Goal: Transaction & Acquisition: Obtain resource

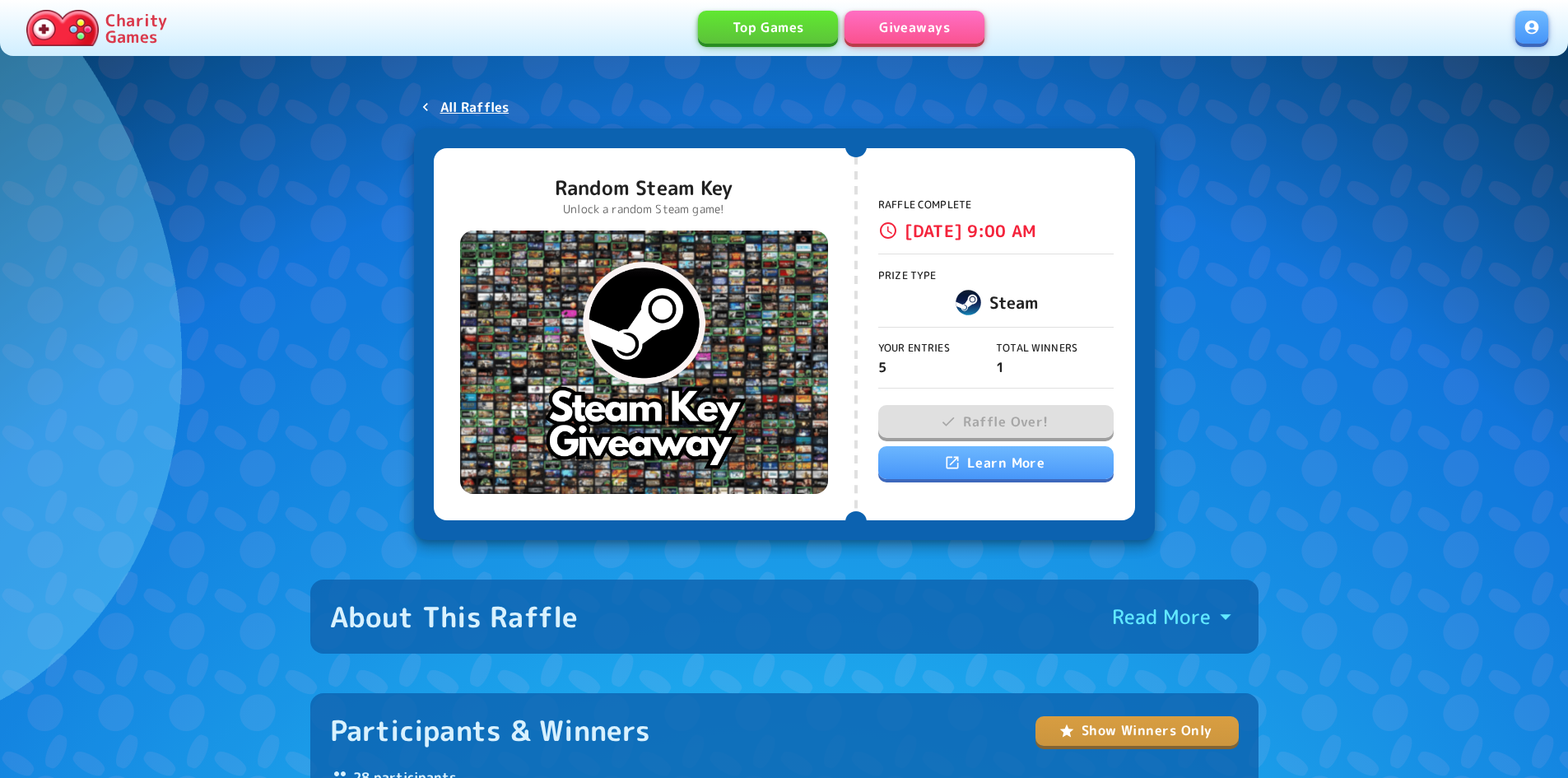
click at [939, 36] on link "Giveaways" at bounding box center [915, 27] width 140 height 33
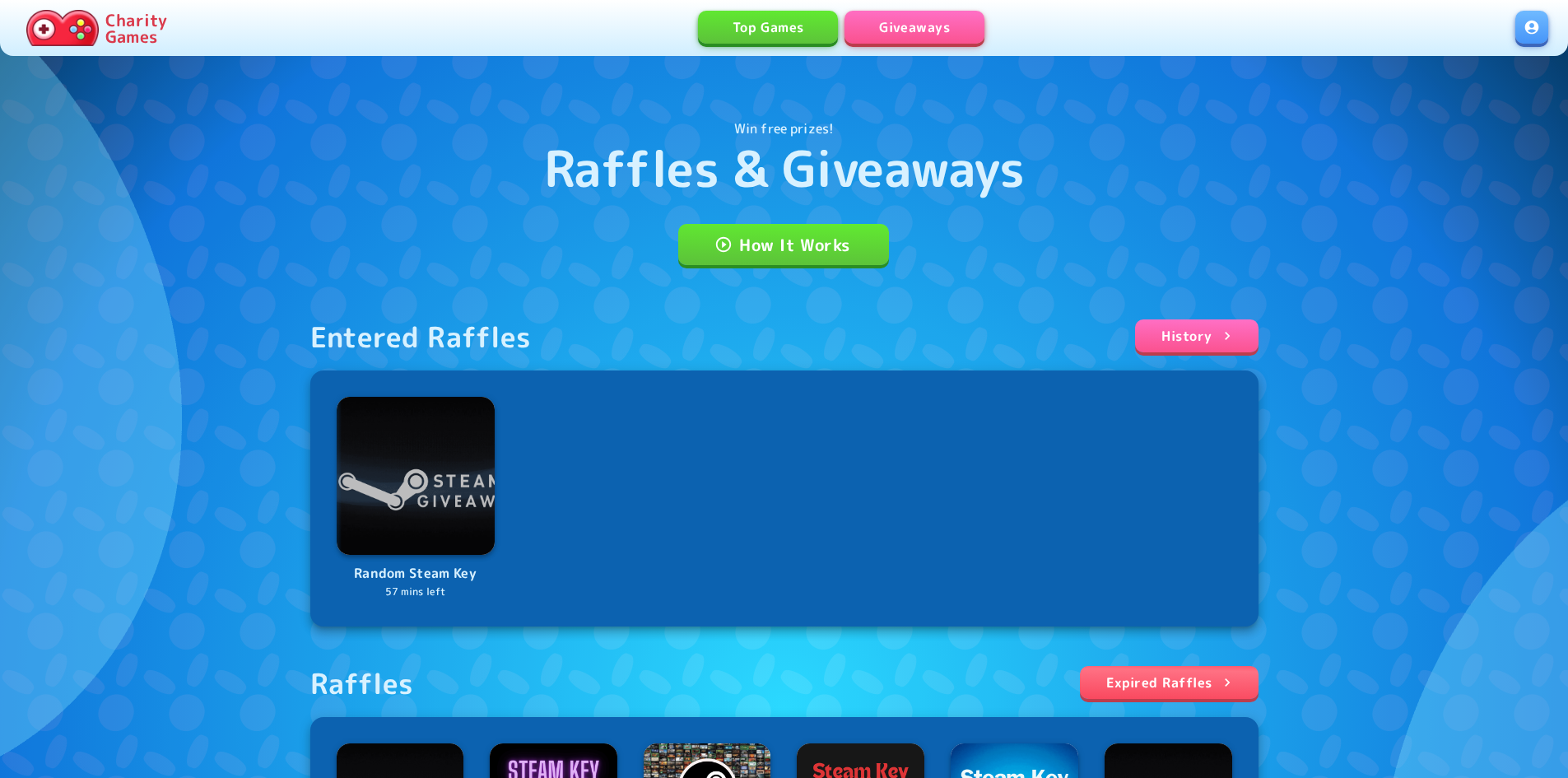
click at [1545, 19] on link at bounding box center [1532, 27] width 33 height 33
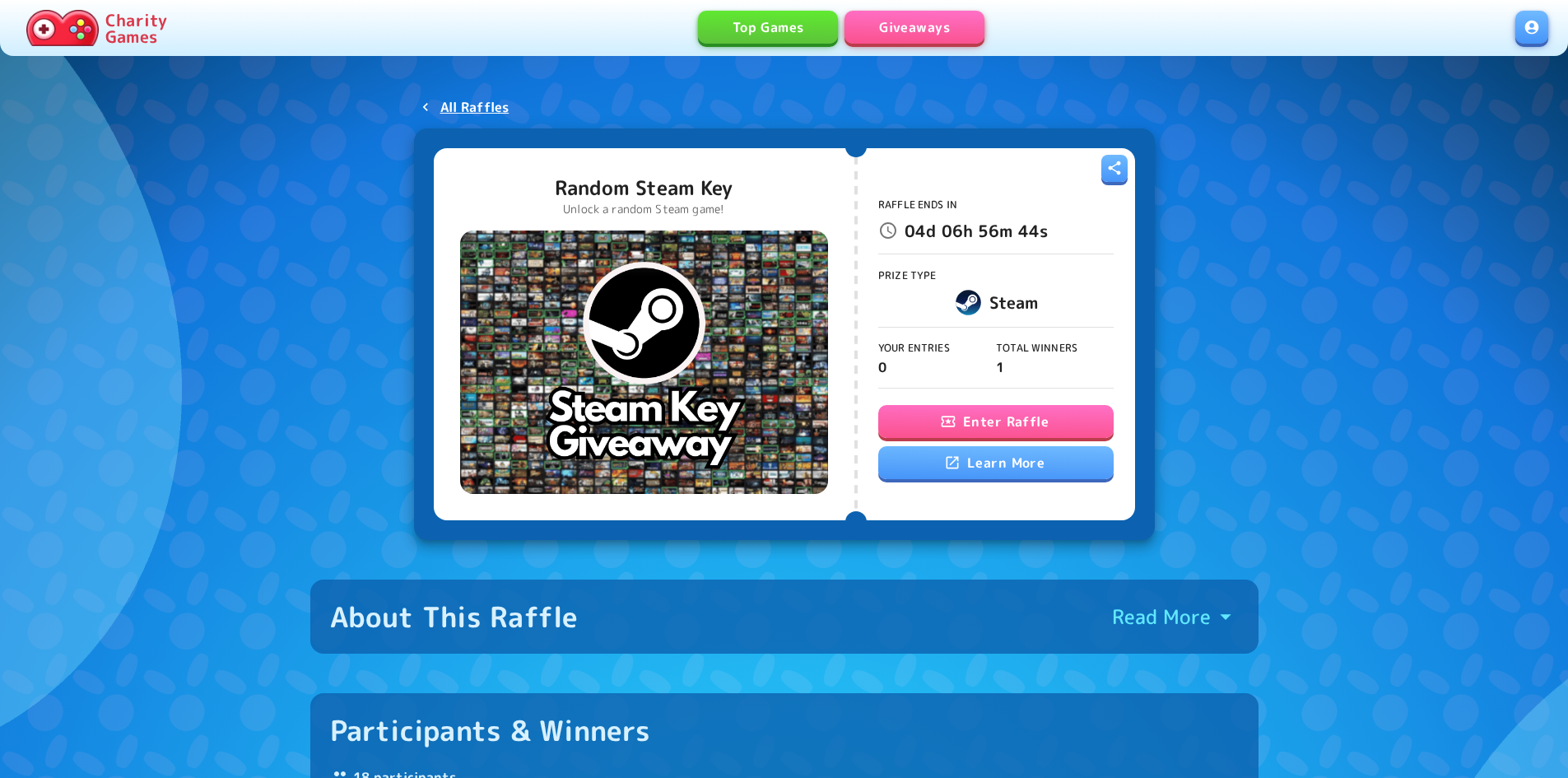
click at [1067, 426] on button "Enter Raffle" at bounding box center [995, 421] width 236 height 33
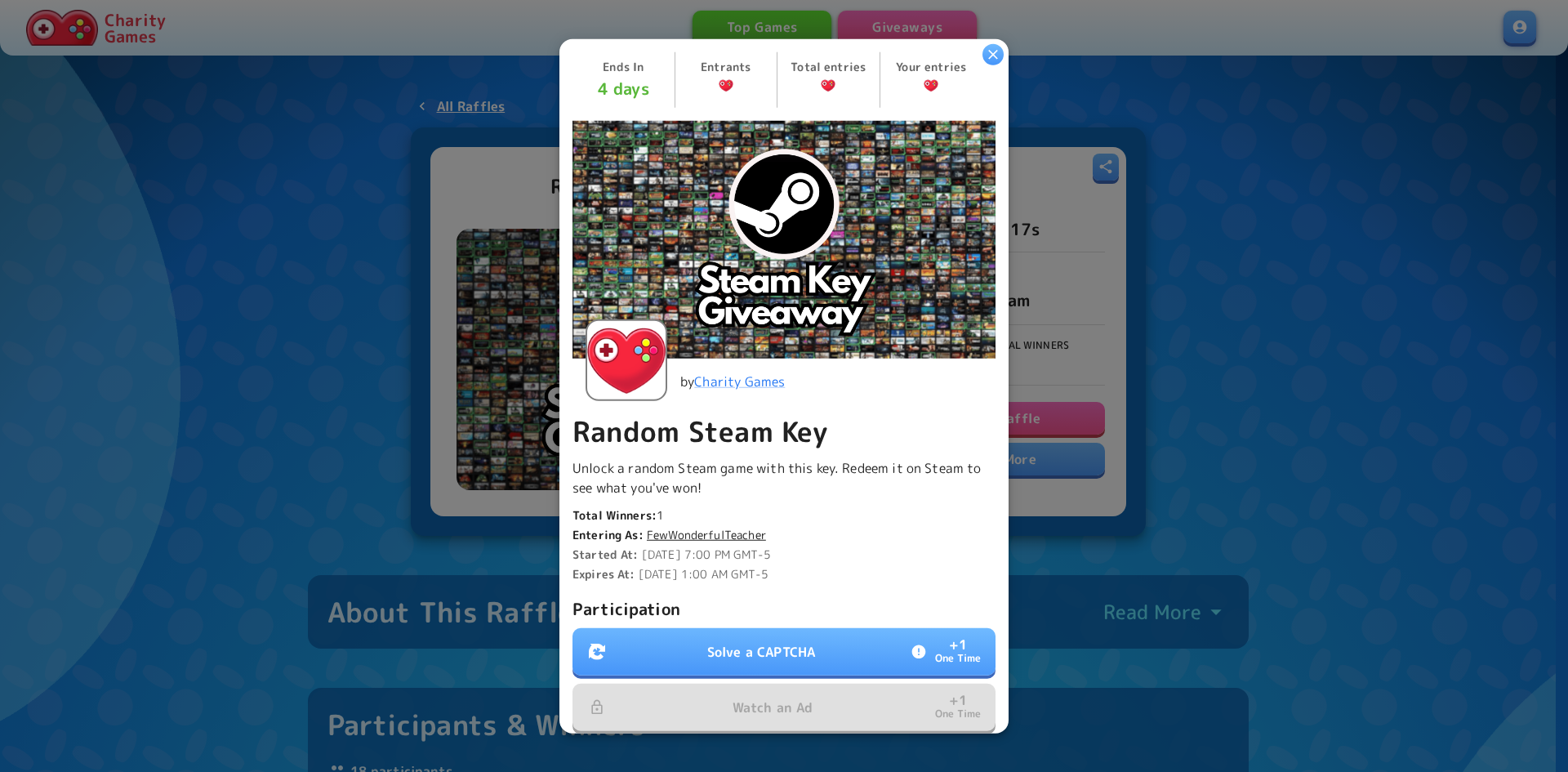
click at [771, 642] on p "Solve a CAPTCHA" at bounding box center [761, 652] width 108 height 20
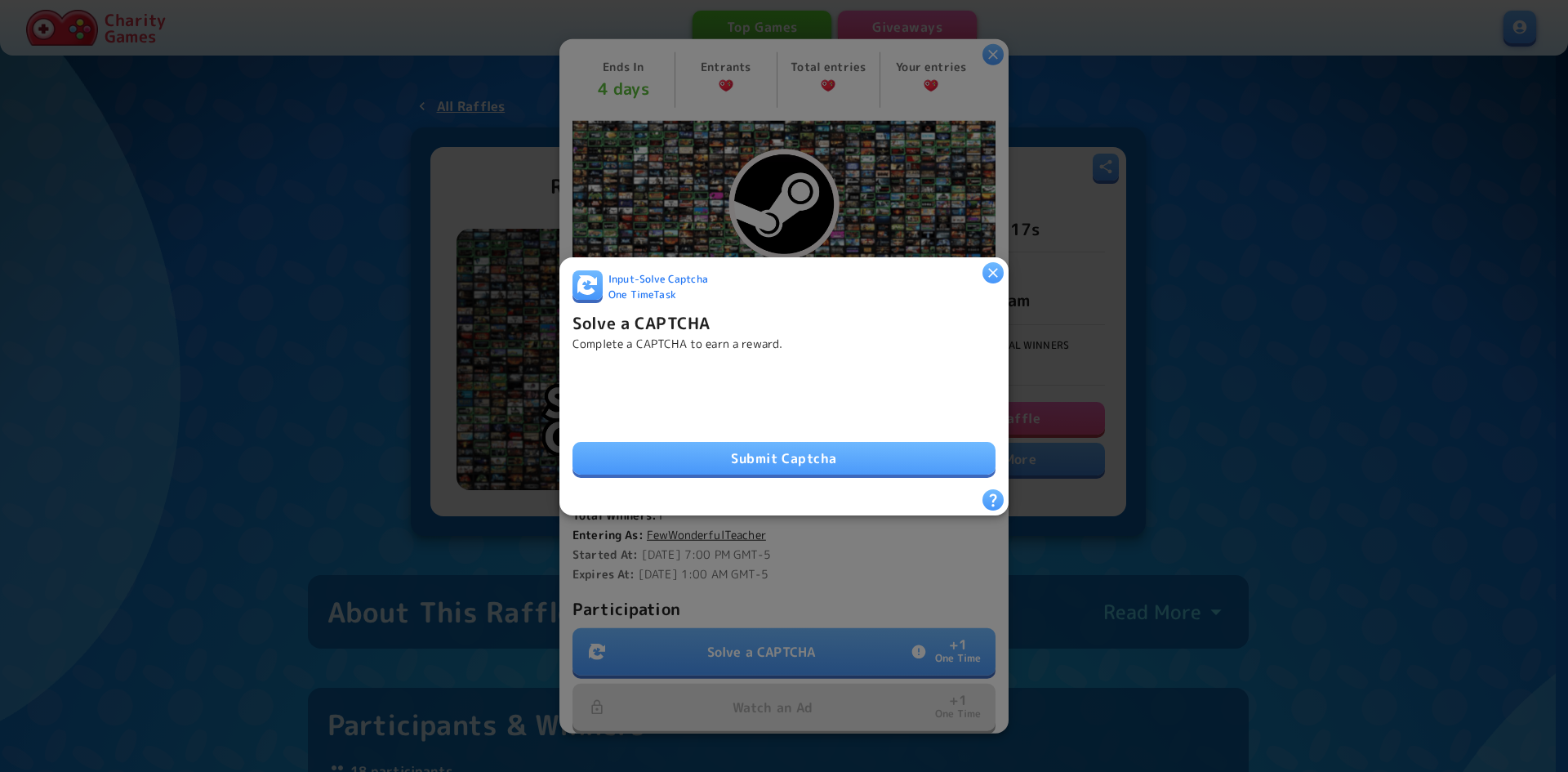
click at [769, 451] on button "Submit Captcha" at bounding box center [784, 458] width 423 height 33
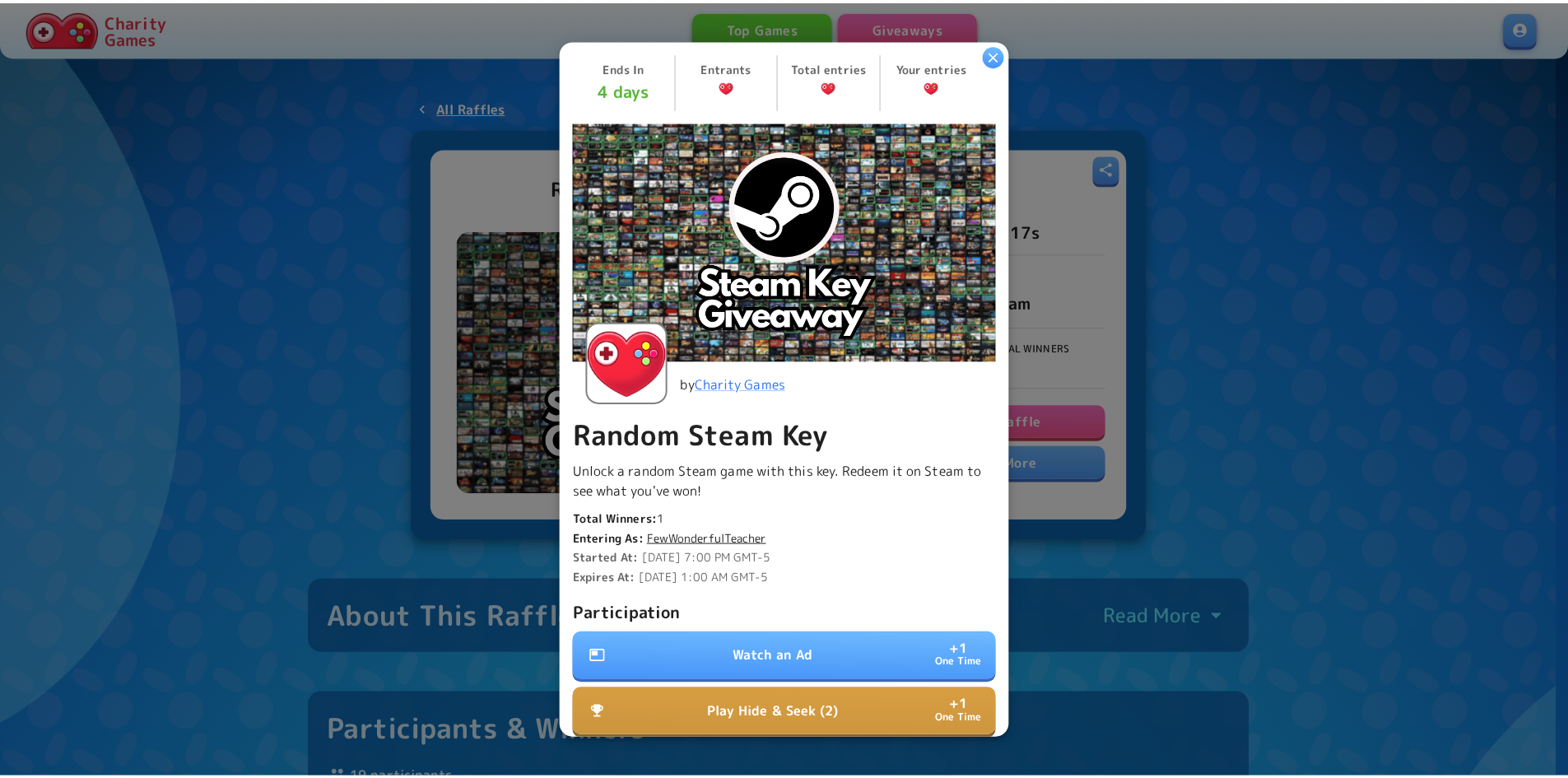
scroll to position [291, 0]
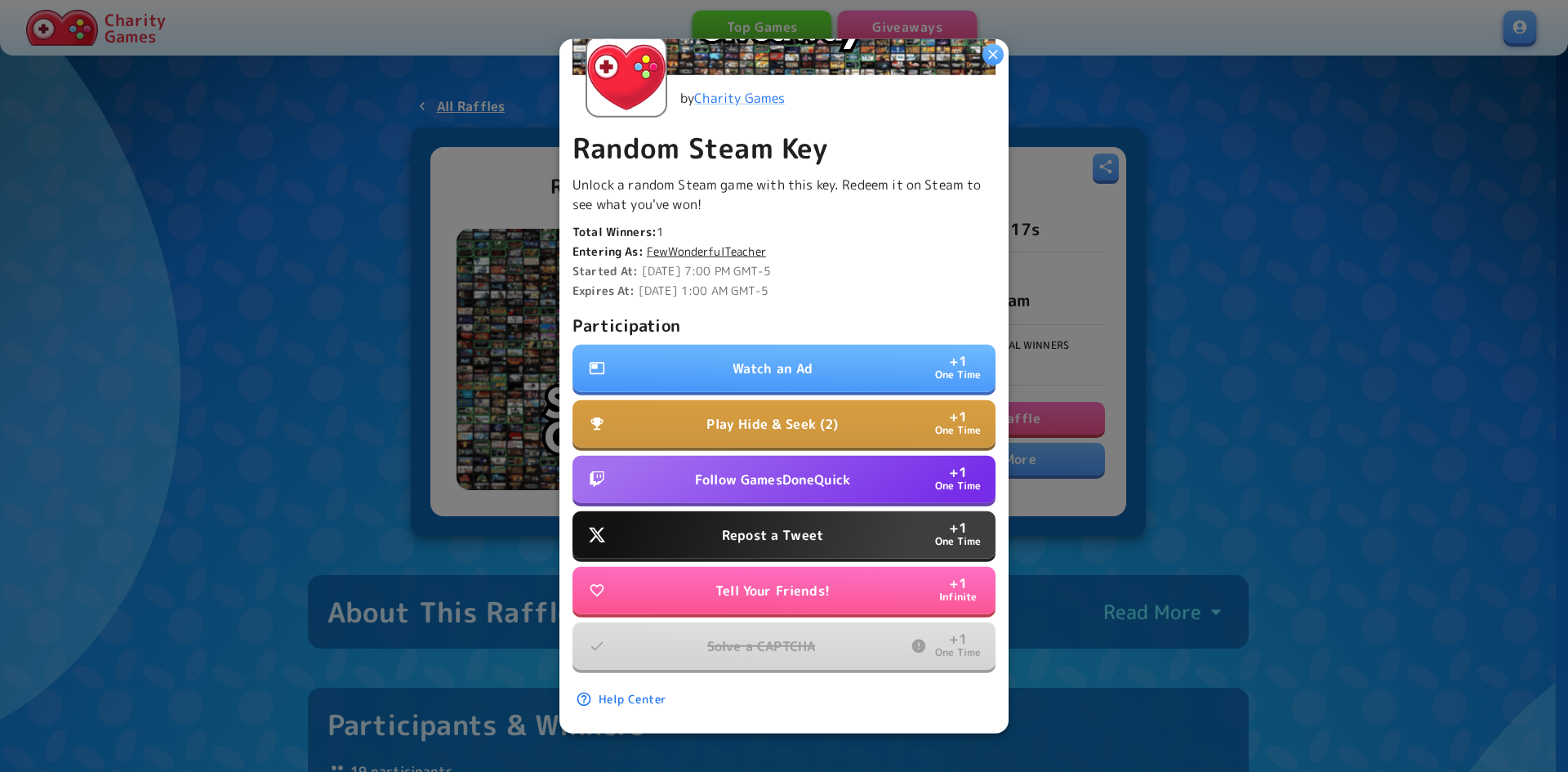
click at [777, 529] on p "Repost a Tweet" at bounding box center [772, 535] width 101 height 20
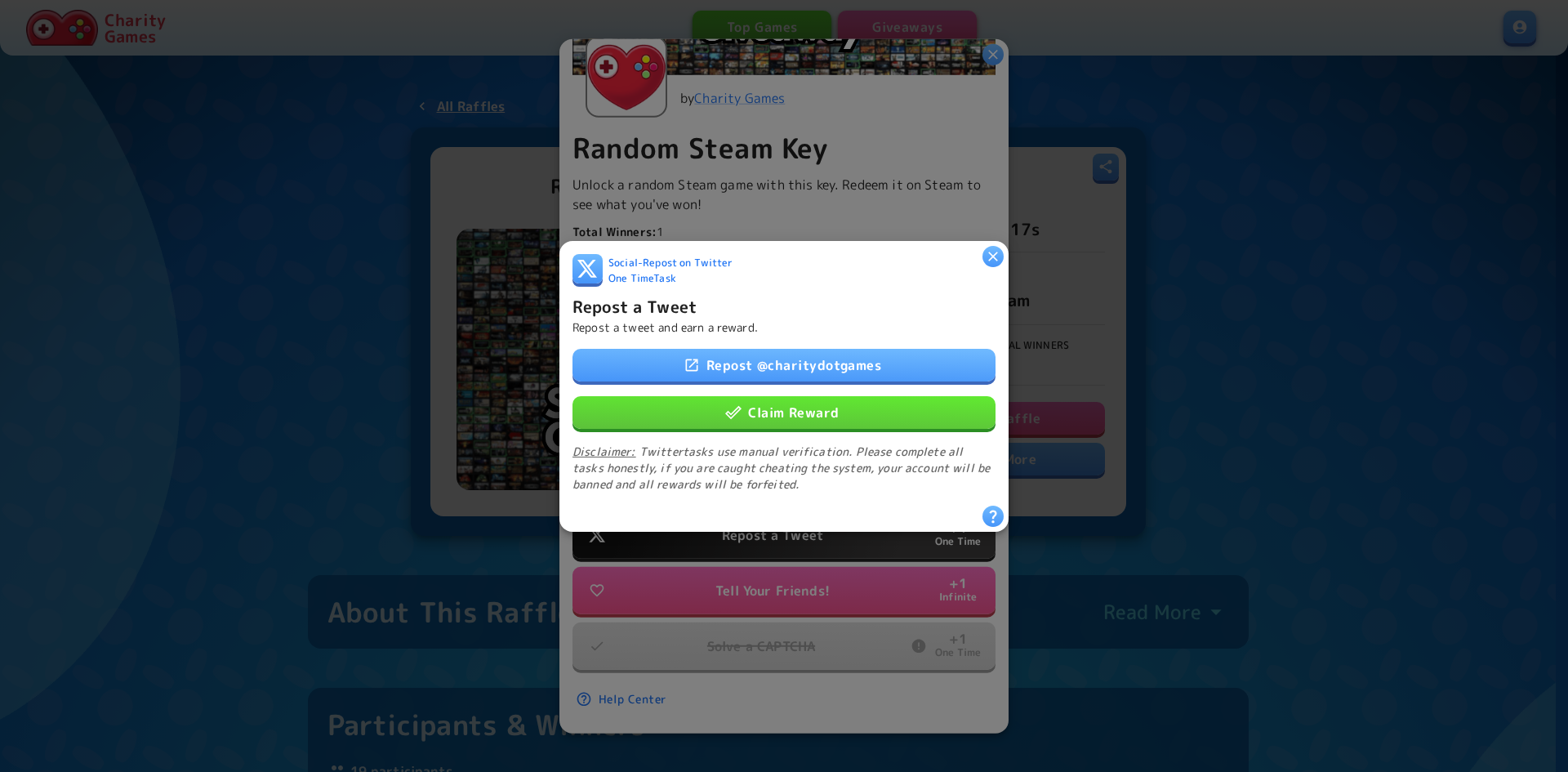
click at [805, 355] on link "Repost @ charitydotgames" at bounding box center [784, 364] width 423 height 33
click at [831, 415] on button "Claim Reward" at bounding box center [784, 412] width 423 height 33
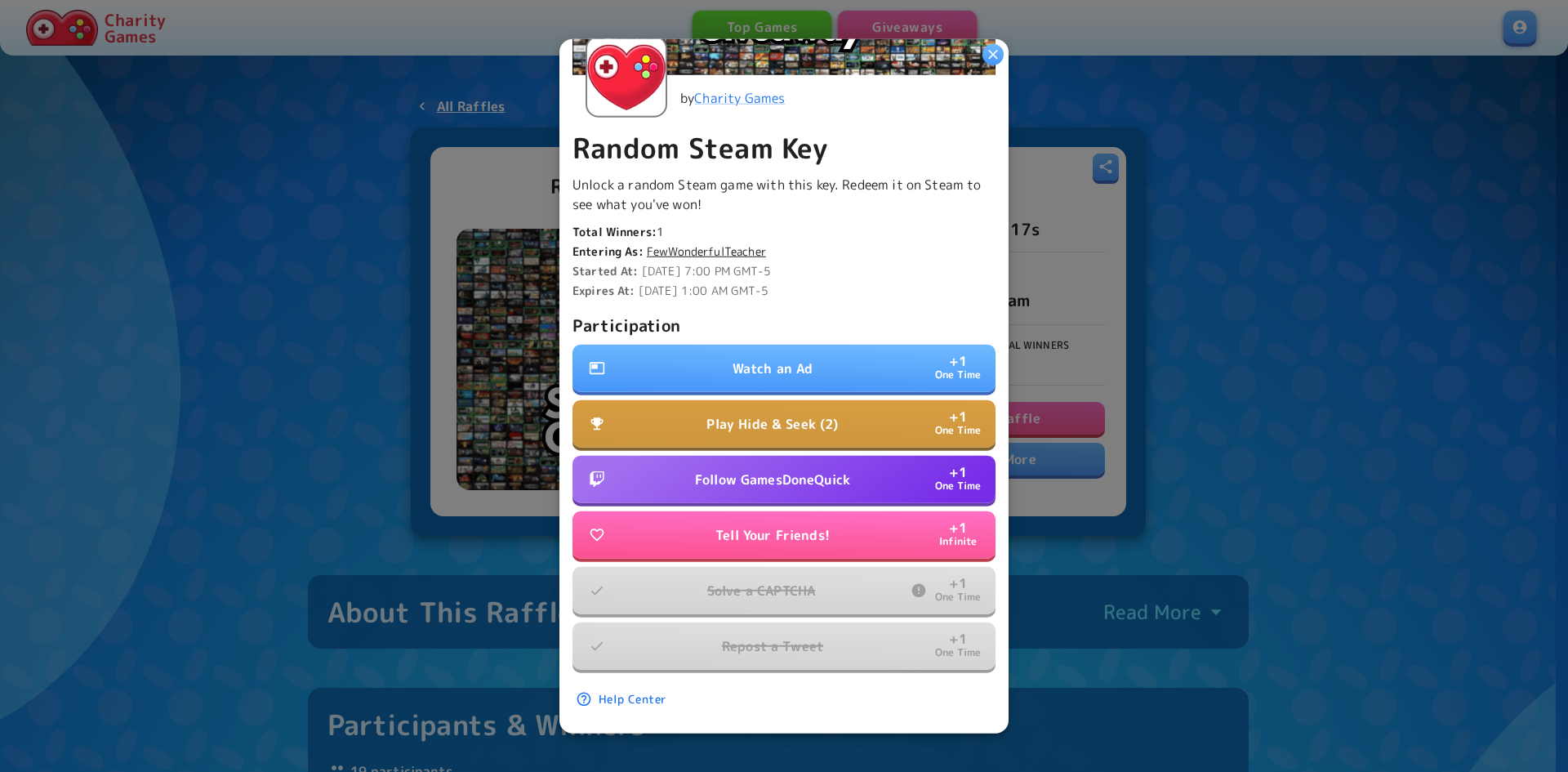
click at [753, 470] on p "Follow GamesDoneQuick" at bounding box center [772, 479] width 156 height 20
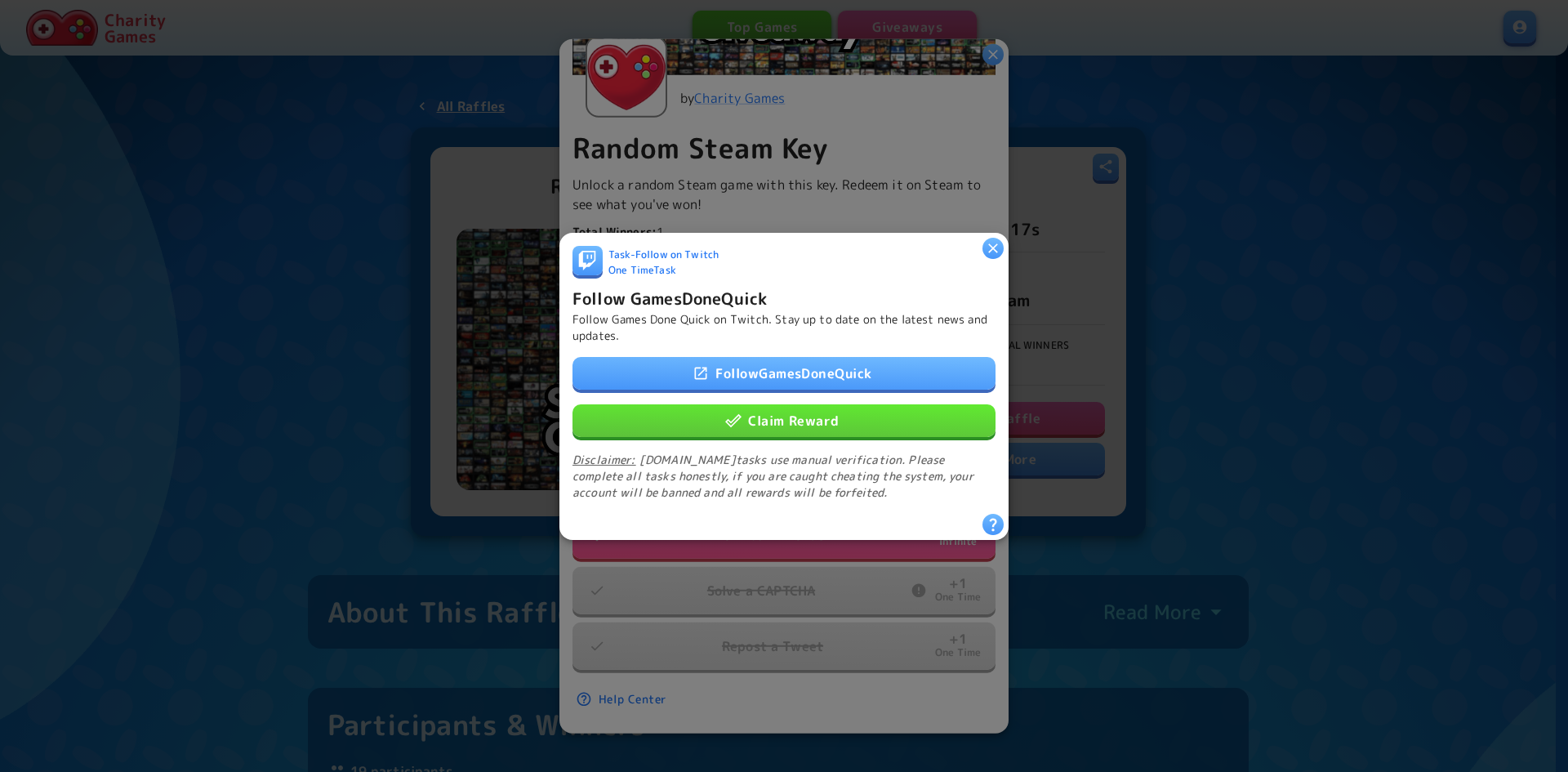
click at [800, 361] on link "Follow GamesDoneQuick" at bounding box center [784, 373] width 423 height 33
click at [823, 422] on button "Claim Reward" at bounding box center [784, 420] width 423 height 33
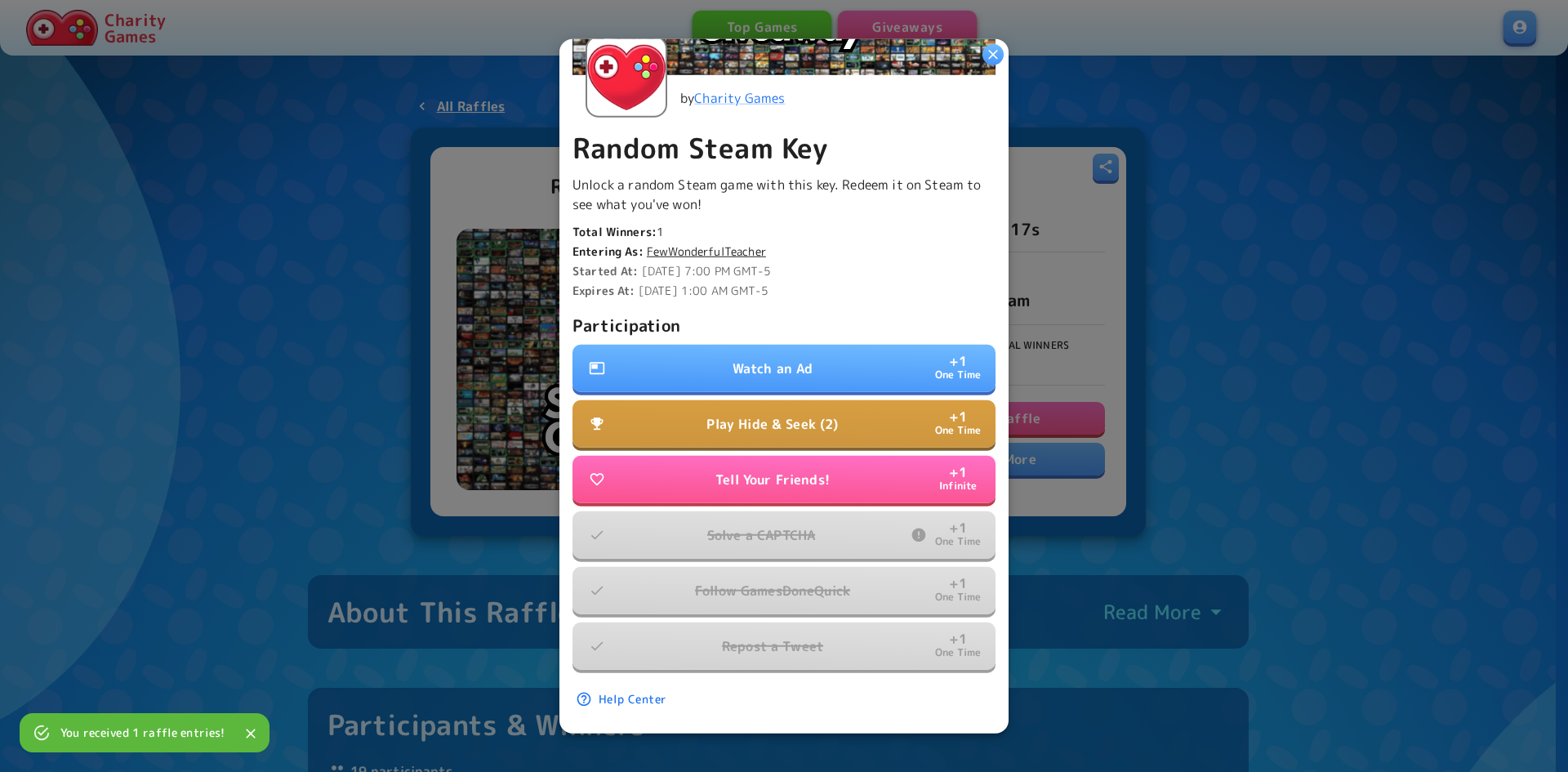
click at [770, 358] on p "Watch an Ad" at bounding box center [772, 368] width 81 height 20
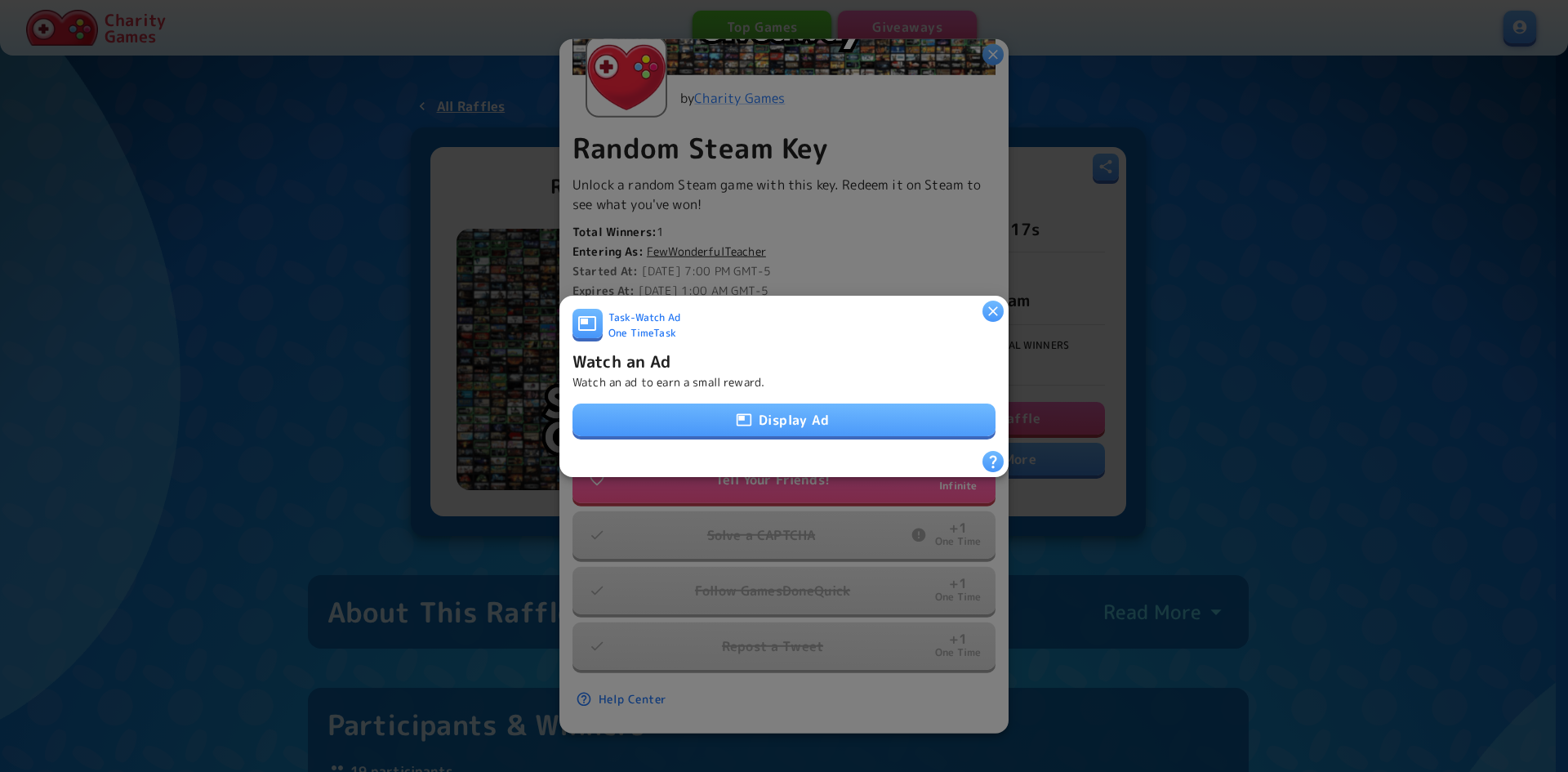
click at [818, 422] on button "Display Ad" at bounding box center [784, 420] width 423 height 33
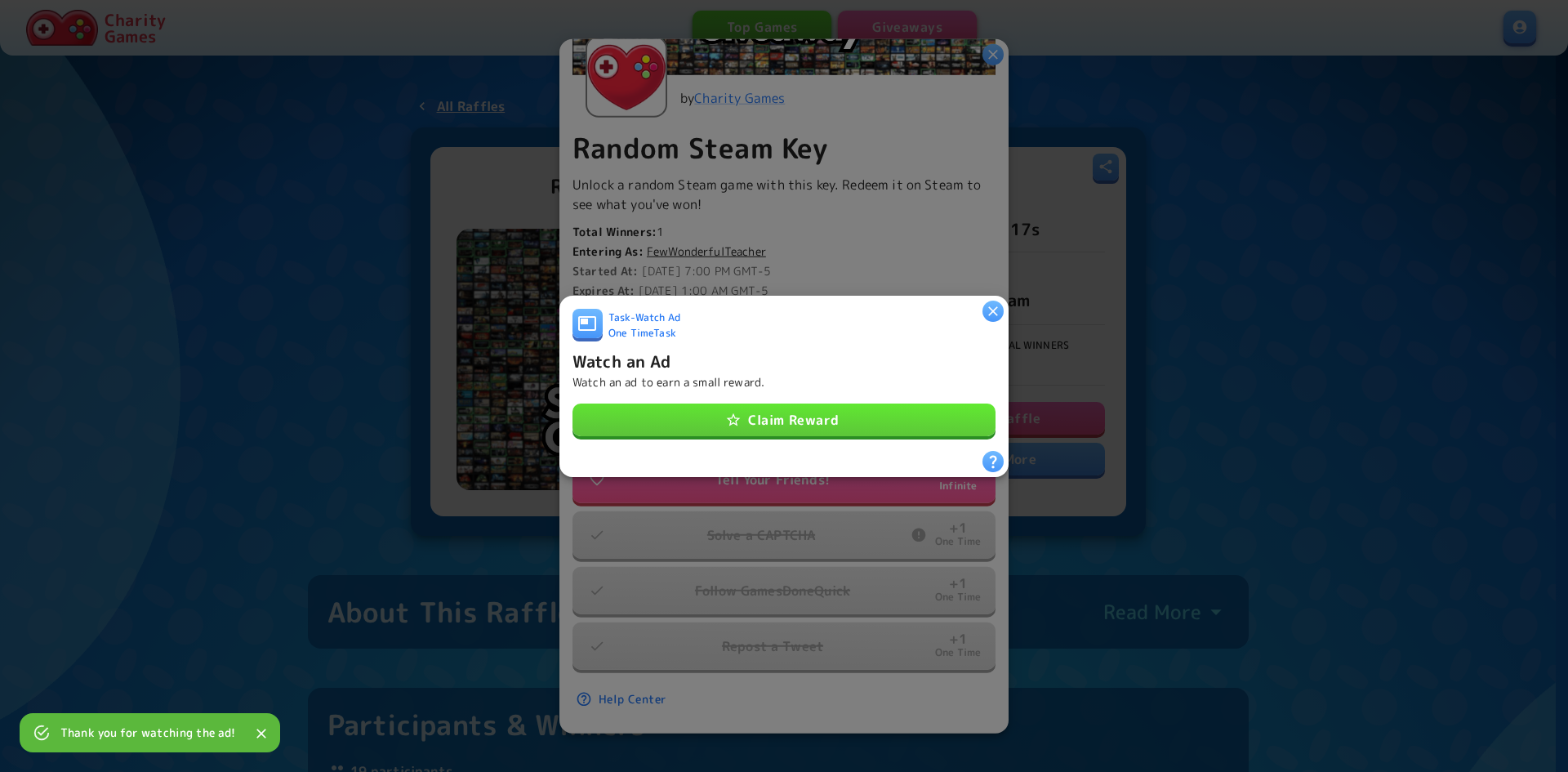
click at [859, 406] on button "Claim Reward" at bounding box center [784, 420] width 423 height 33
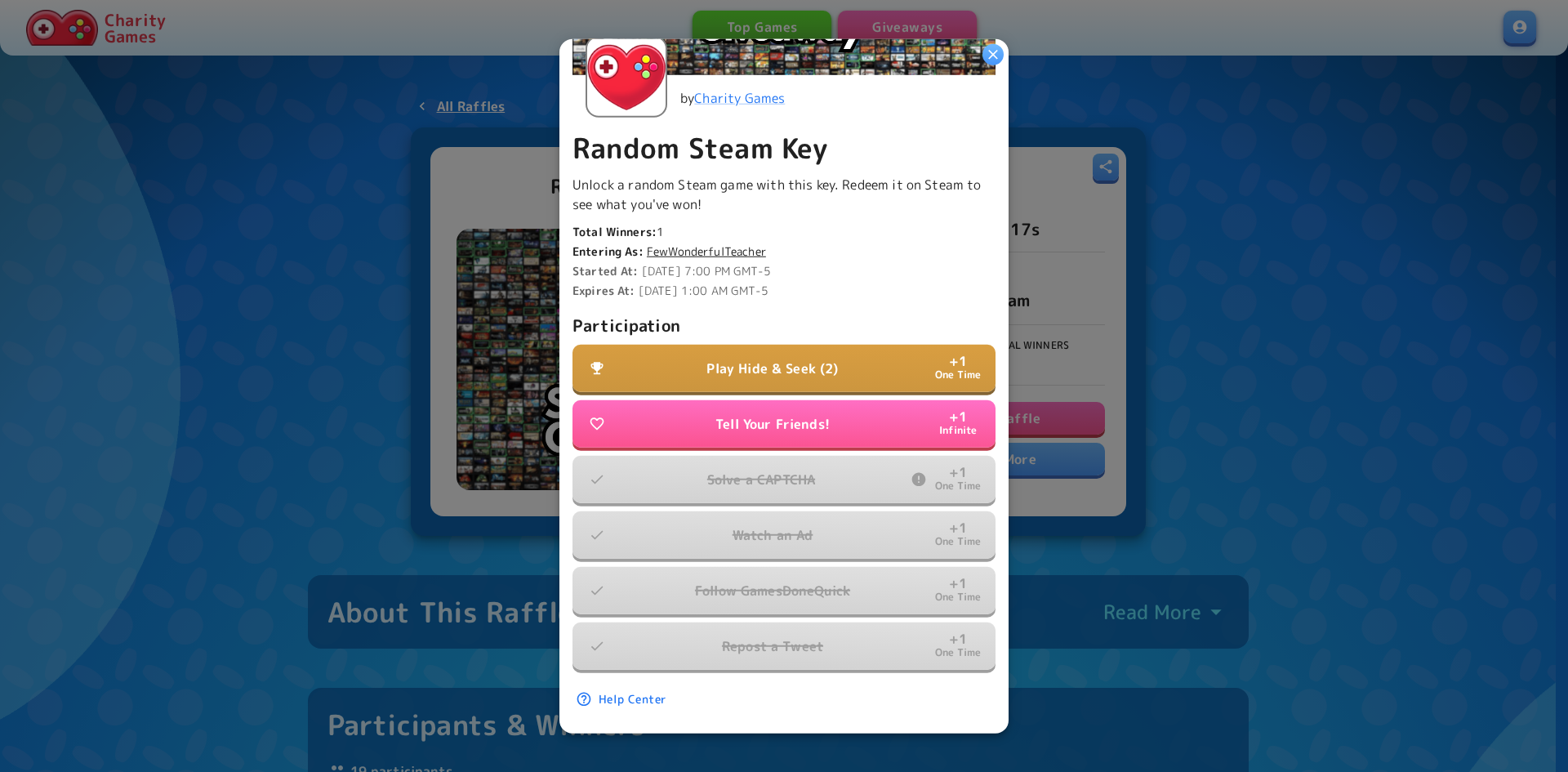
click at [787, 358] on p "Play Hide & Seek (2)" at bounding box center [772, 368] width 132 height 20
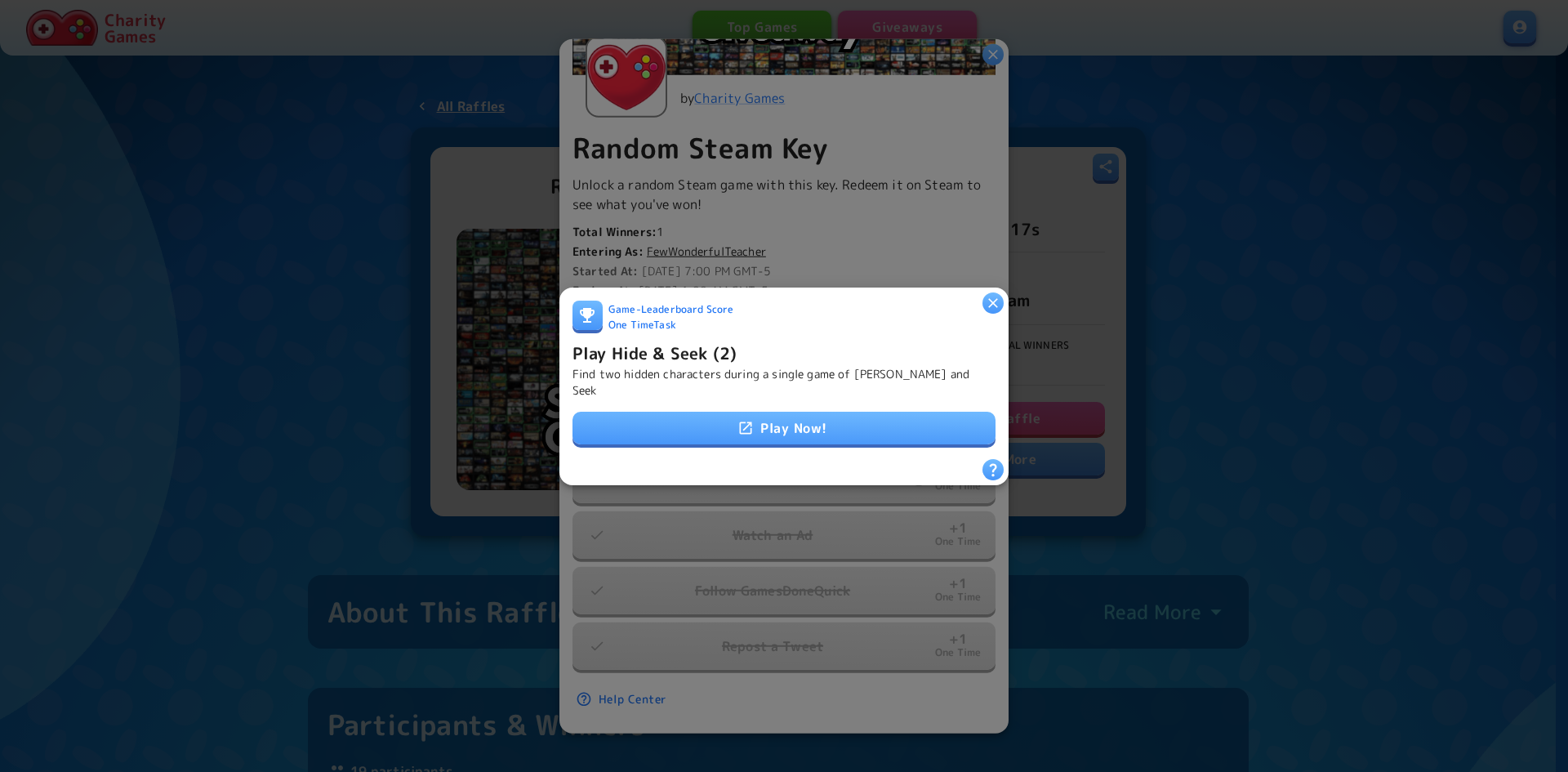
click at [813, 414] on link "Play Now!" at bounding box center [784, 428] width 423 height 33
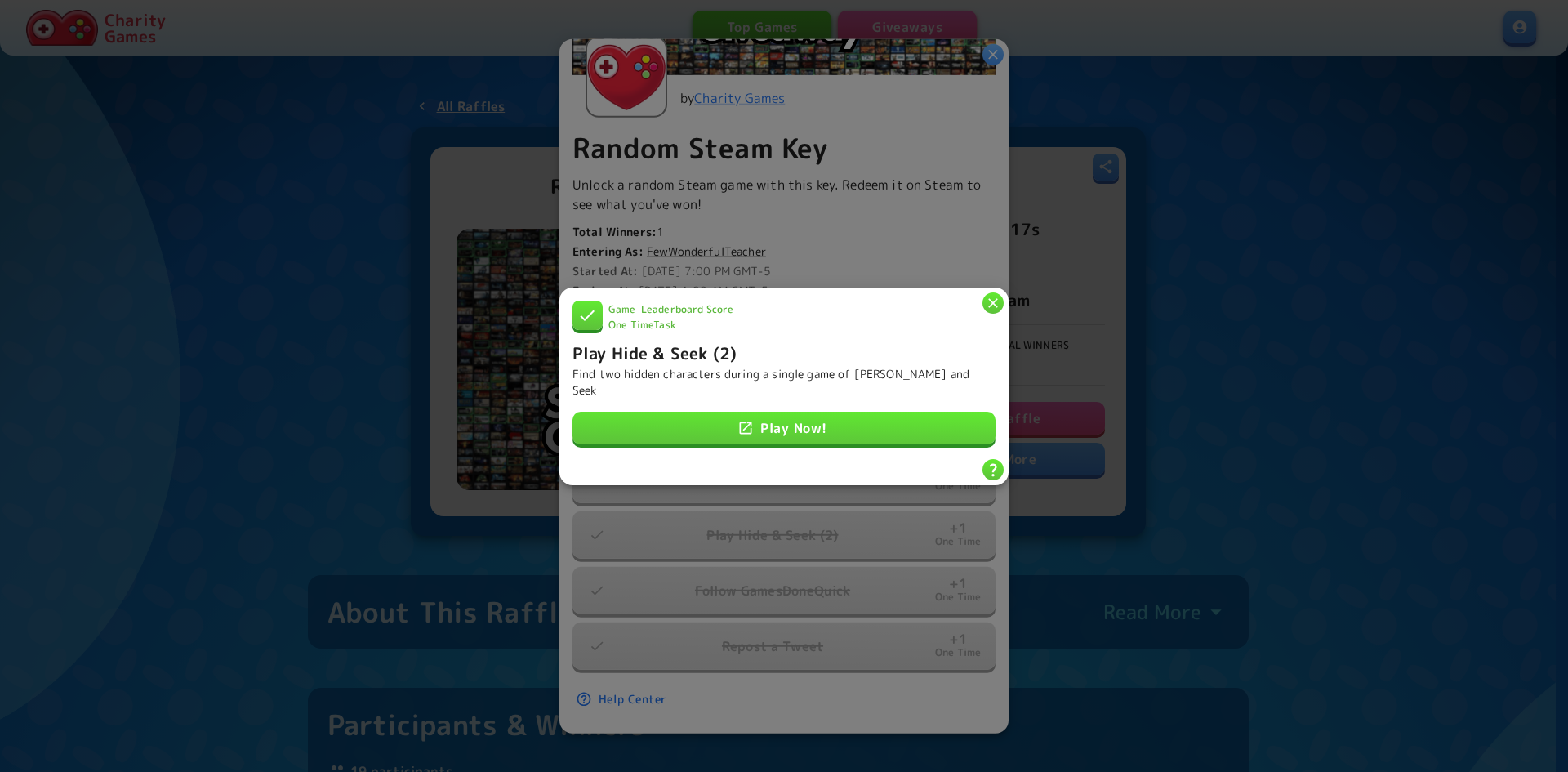
click at [991, 306] on icon "button" at bounding box center [993, 302] width 16 height 16
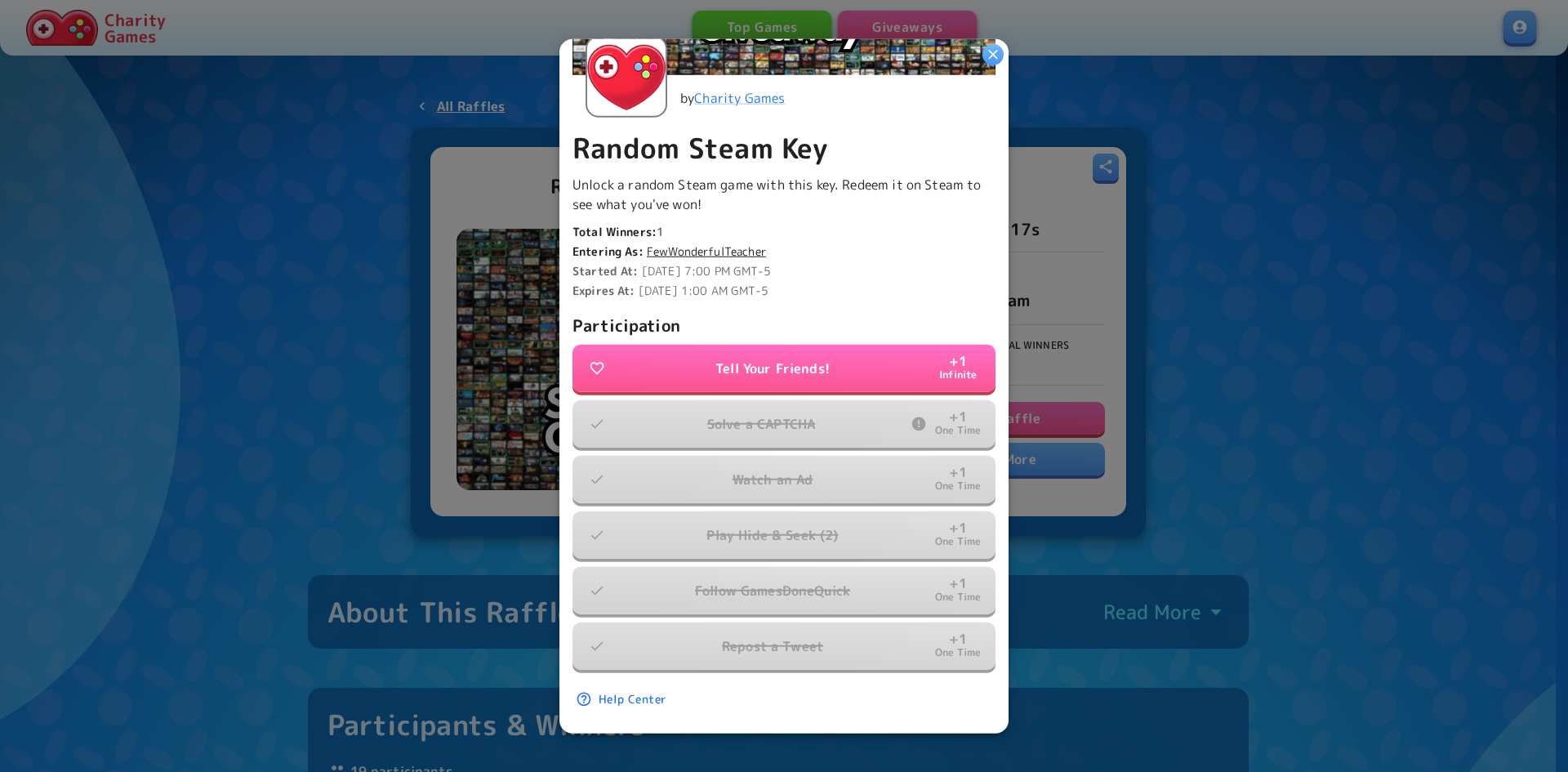
click at [1002, 60] on button "button" at bounding box center [993, 54] width 21 height 21
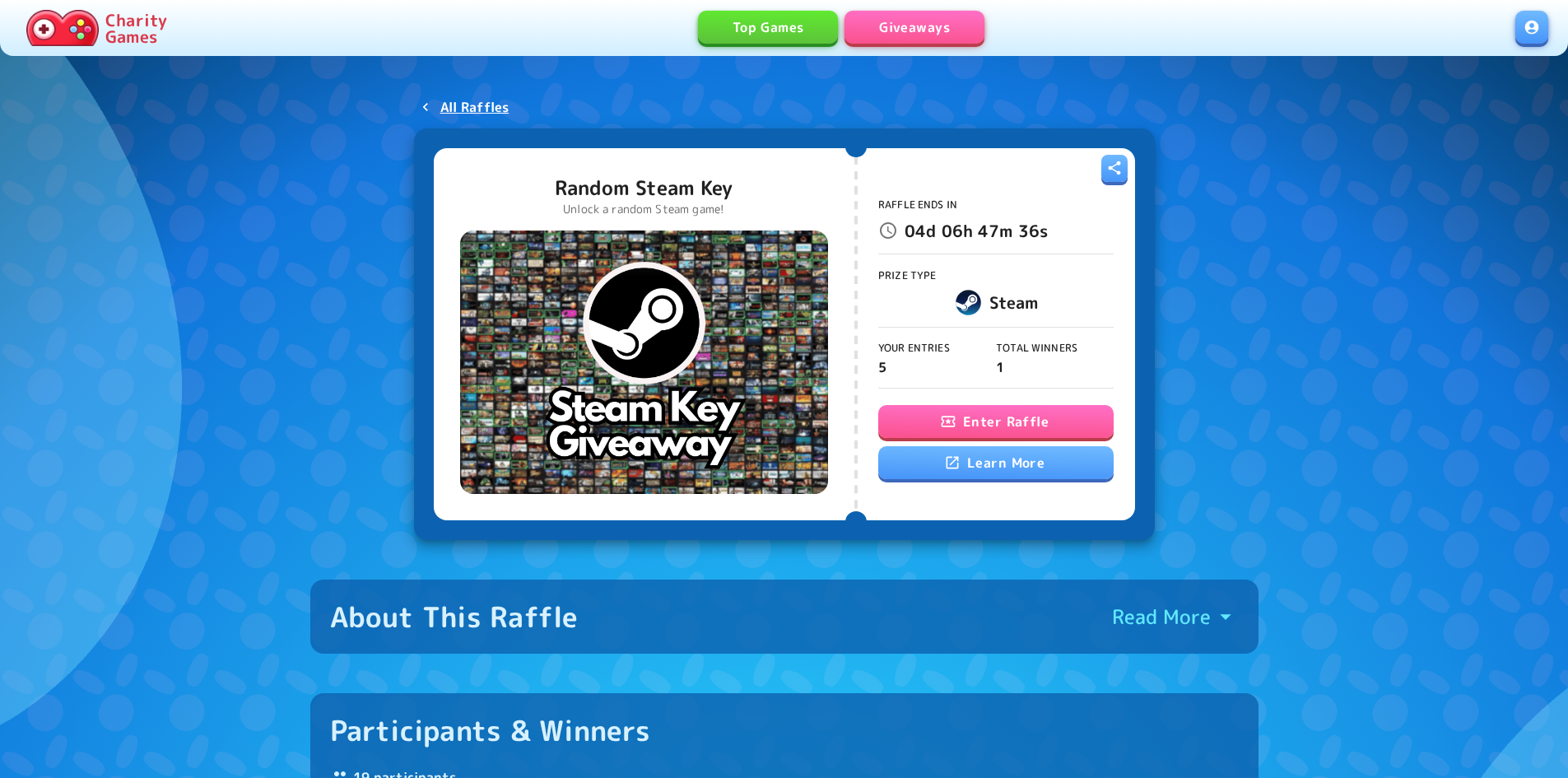
click at [912, 17] on link "Giveaways" at bounding box center [915, 27] width 140 height 33
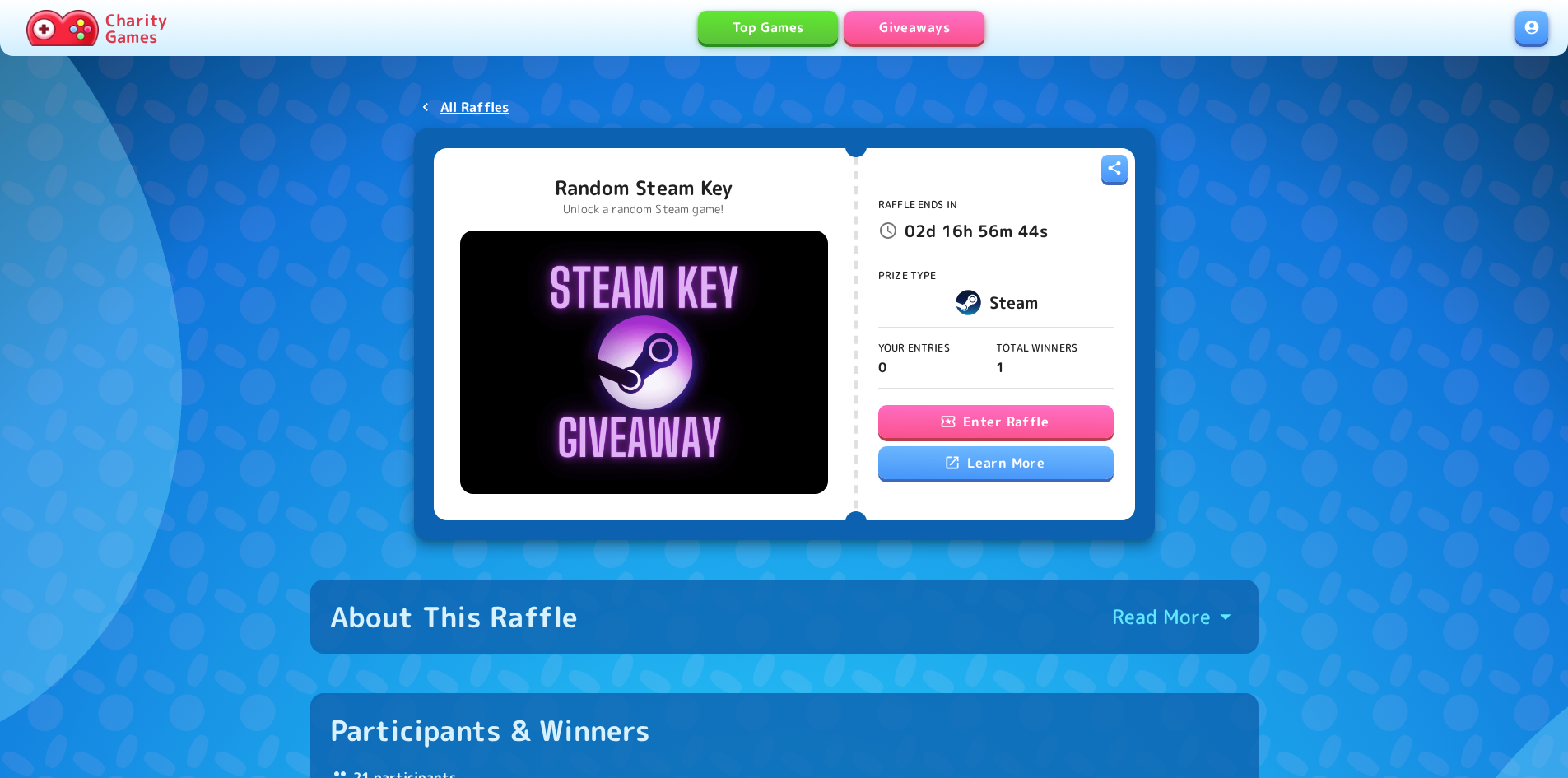
click at [1016, 424] on button "Enter Raffle" at bounding box center [995, 421] width 236 height 33
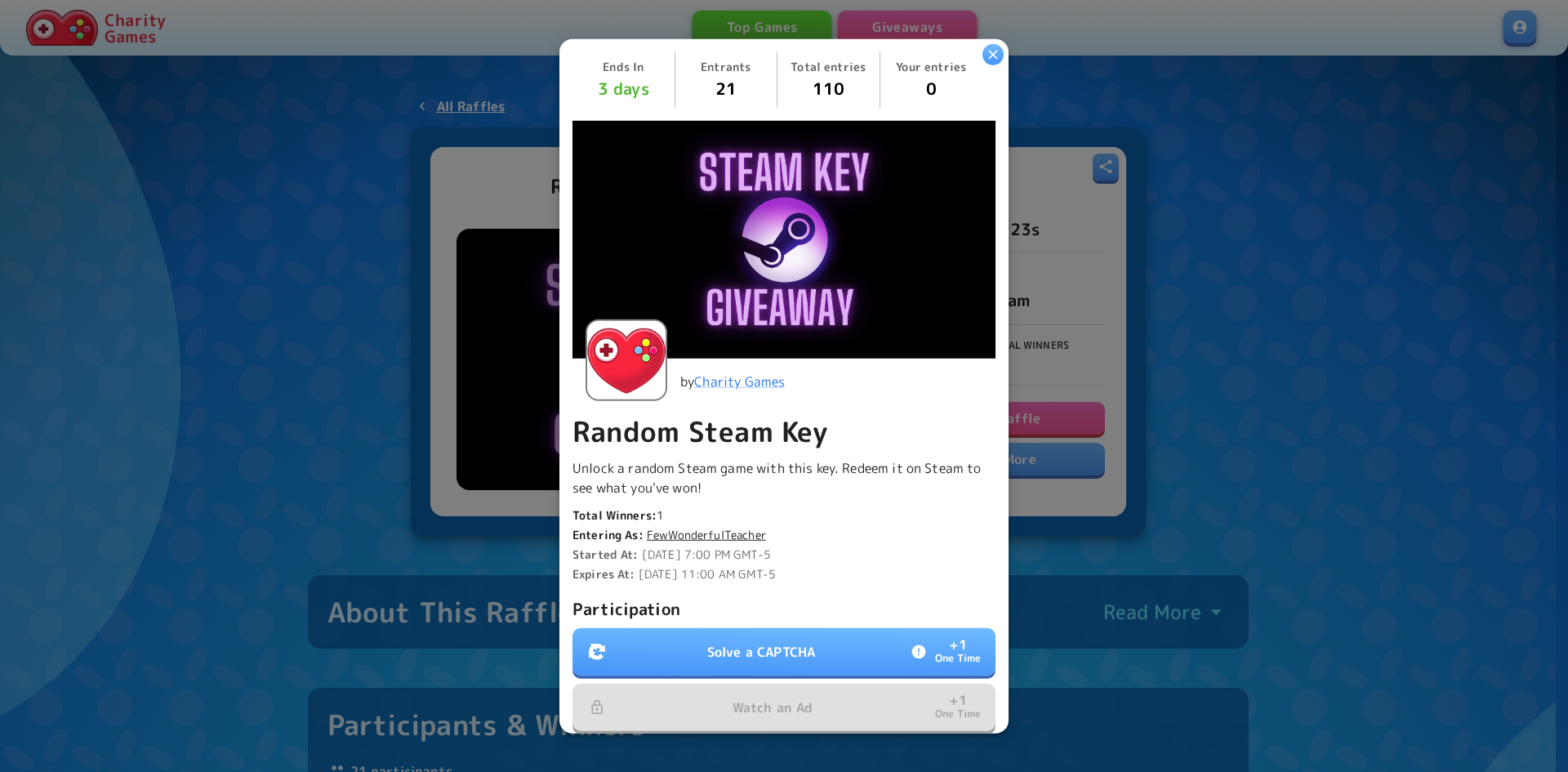
click at [791, 650] on p "Solve a CAPTCHA" at bounding box center [761, 652] width 108 height 20
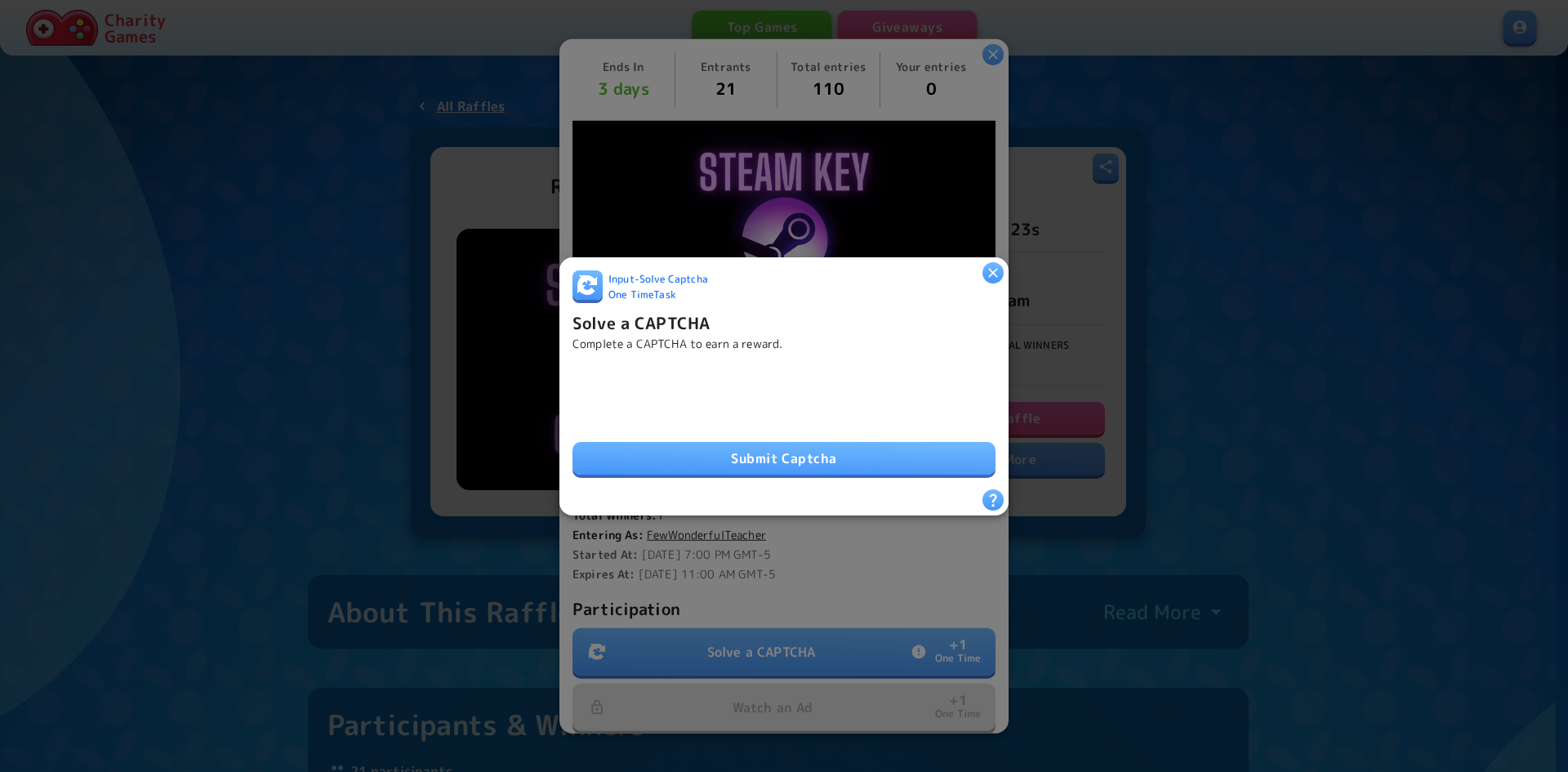
click at [769, 456] on button "Submit Captcha" at bounding box center [784, 458] width 423 height 33
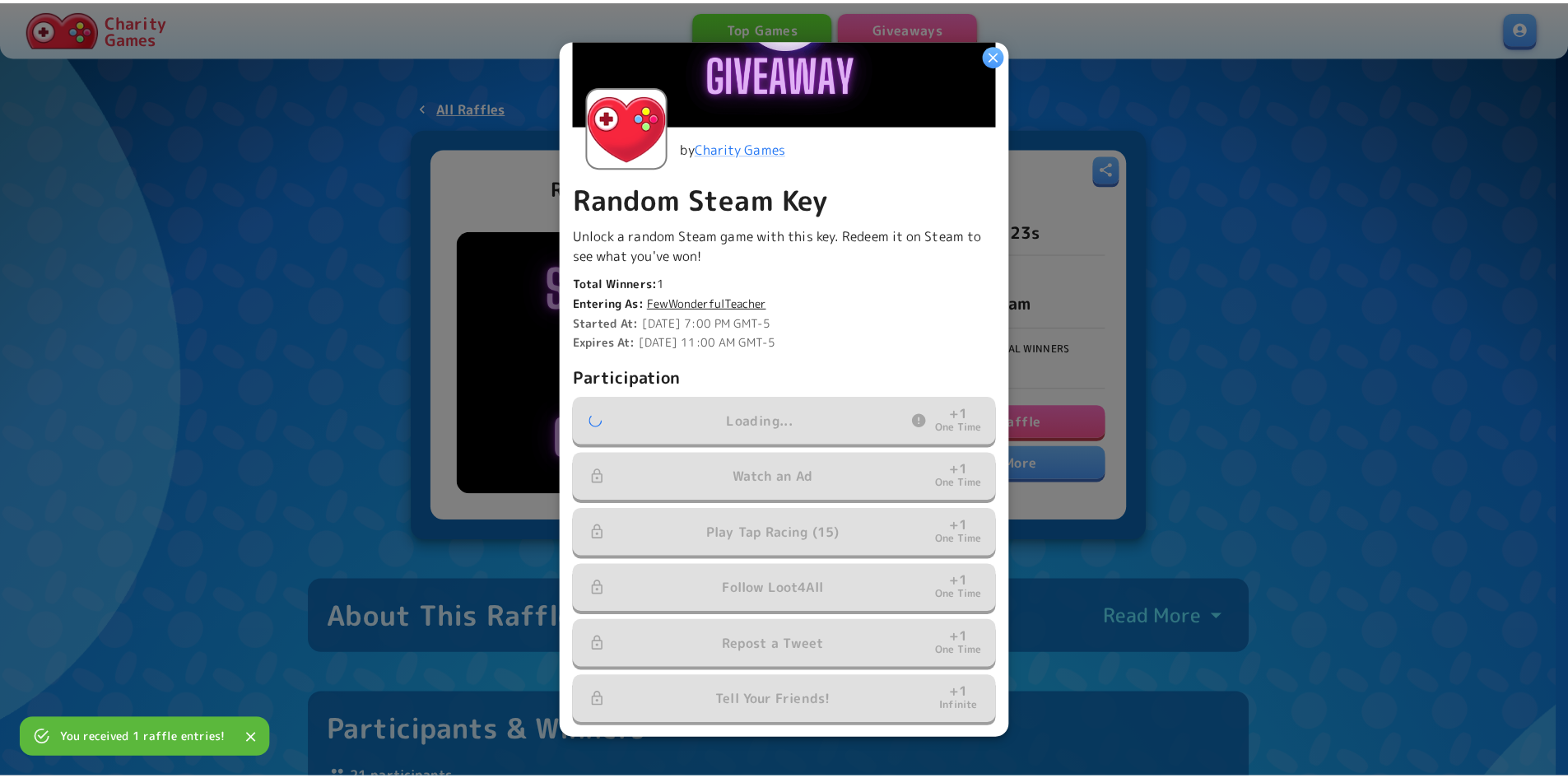
scroll to position [247, 0]
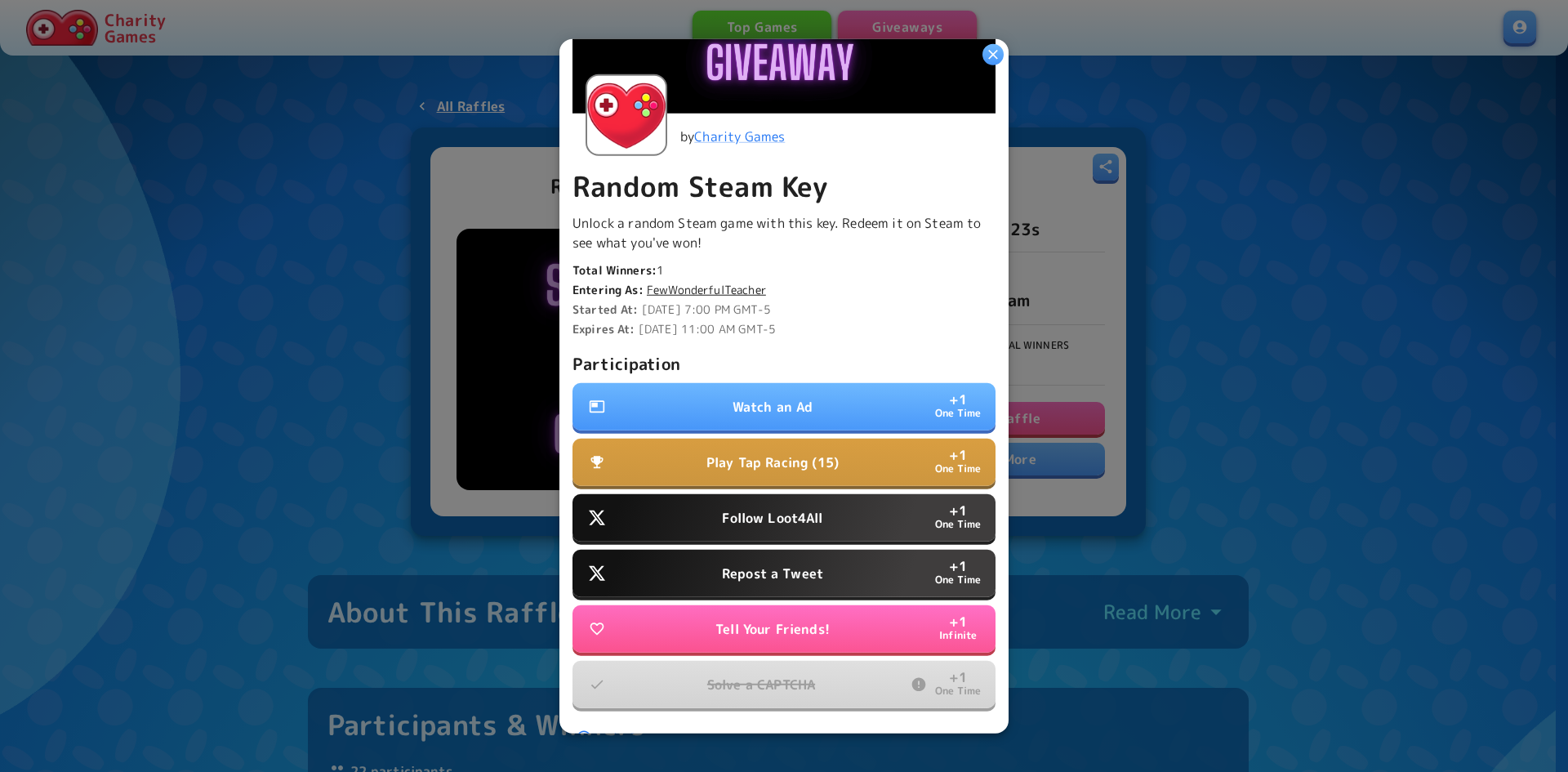
click at [771, 569] on p "Repost a Tweet" at bounding box center [772, 574] width 101 height 20
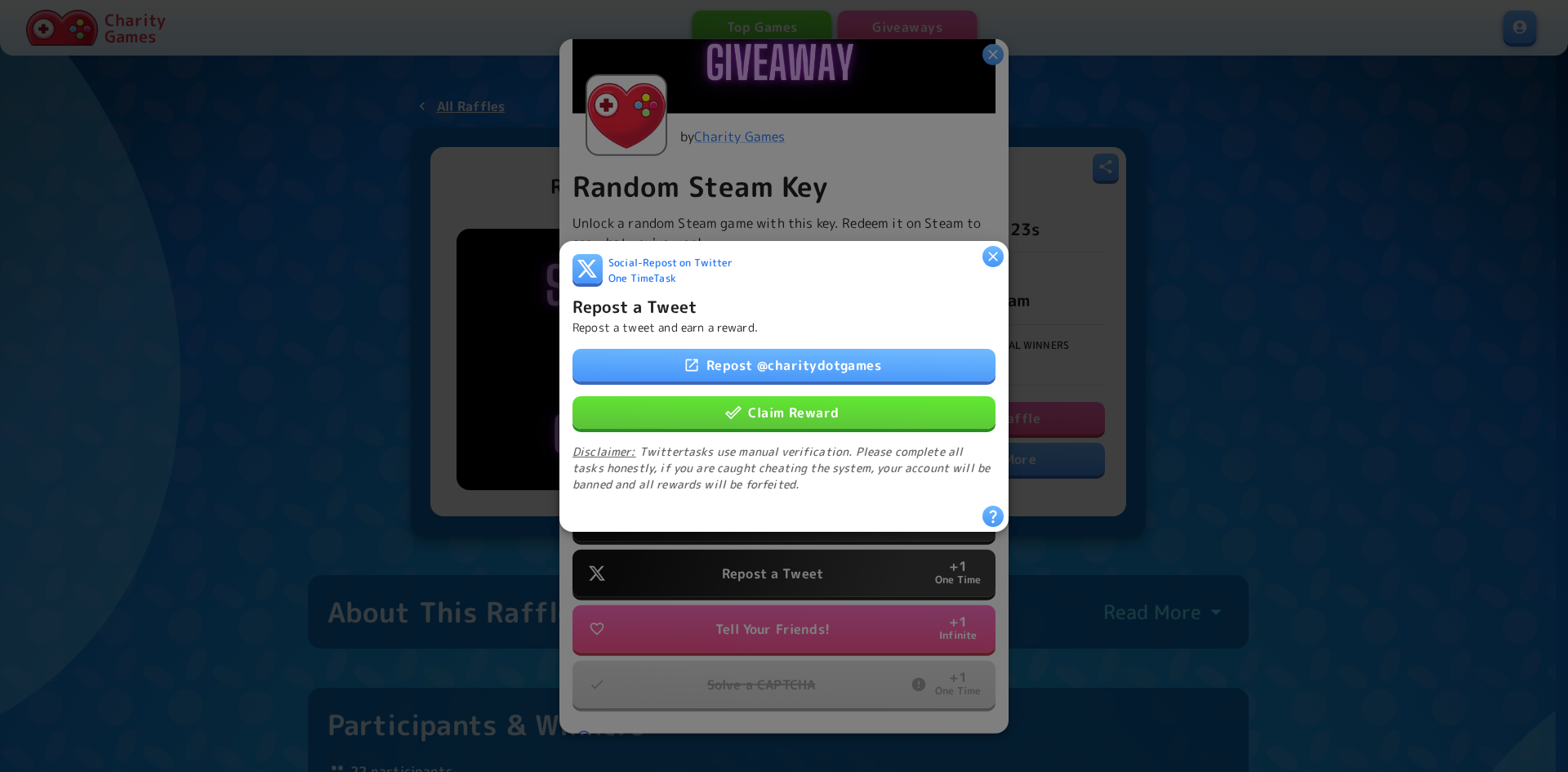
click at [801, 364] on link "Repost @ charitydotgames" at bounding box center [784, 364] width 423 height 33
click at [834, 427] on div "Repost @ charitydotgames Claim Reward Disclaimer: Twitter tasks use manual veri…" at bounding box center [784, 420] width 423 height 144
click at [855, 418] on button "Claim Reward" at bounding box center [784, 412] width 423 height 33
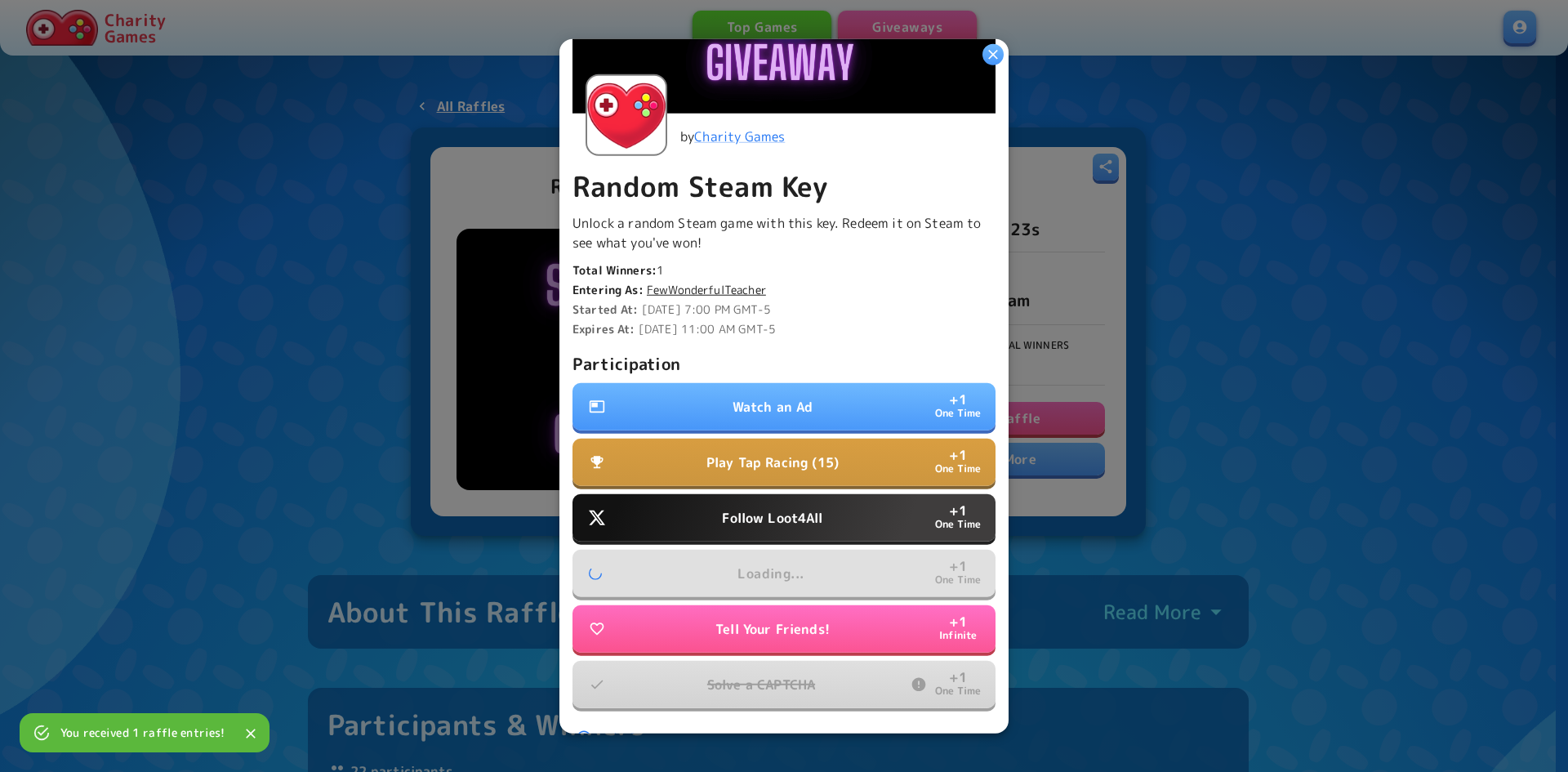
click at [800, 512] on p "Follow Loot4All" at bounding box center [772, 519] width 100 height 20
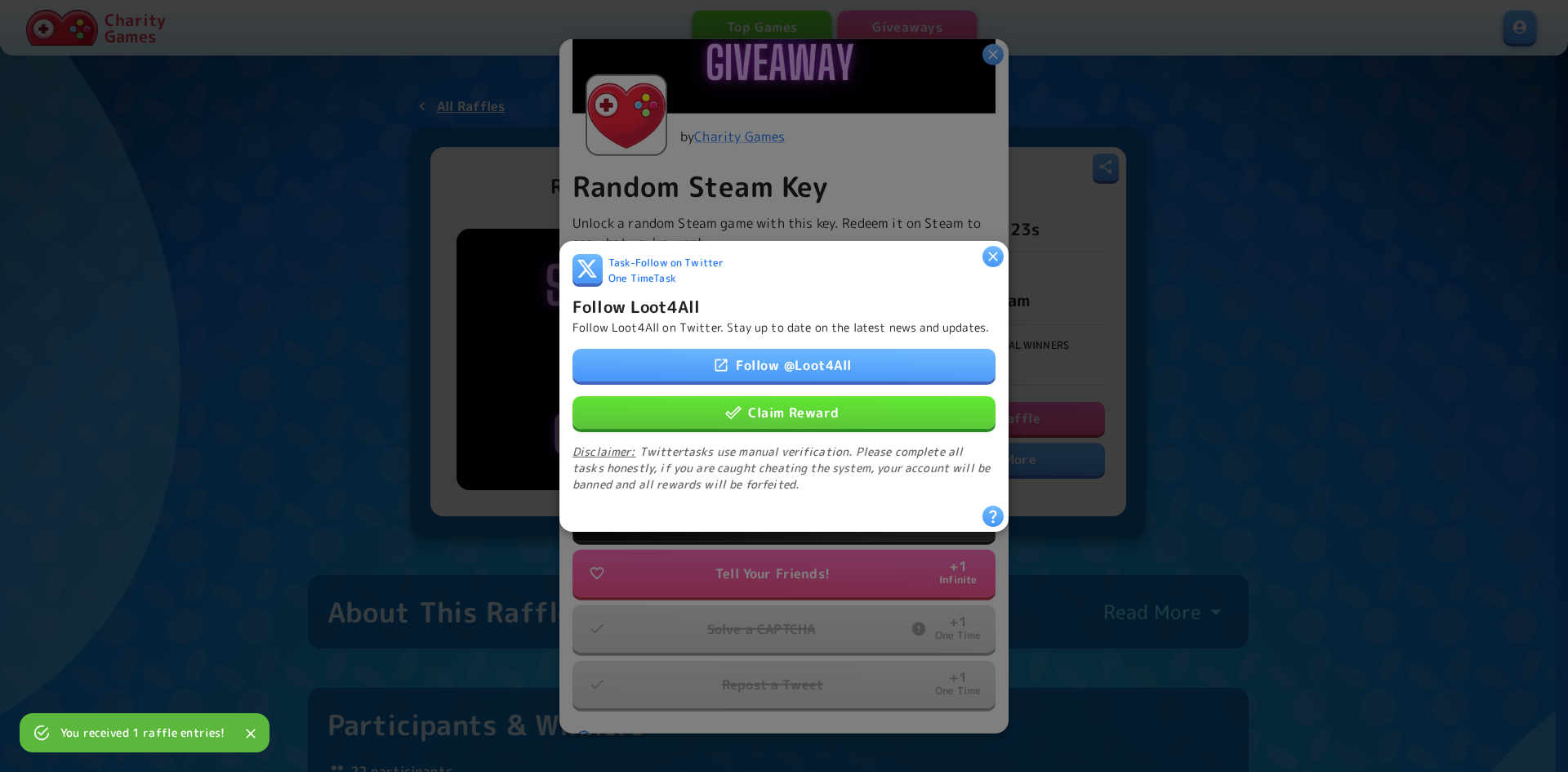
click at [802, 375] on link "Follow @ Loot4All" at bounding box center [784, 364] width 423 height 33
click at [780, 416] on button "Claim Reward" at bounding box center [784, 412] width 423 height 33
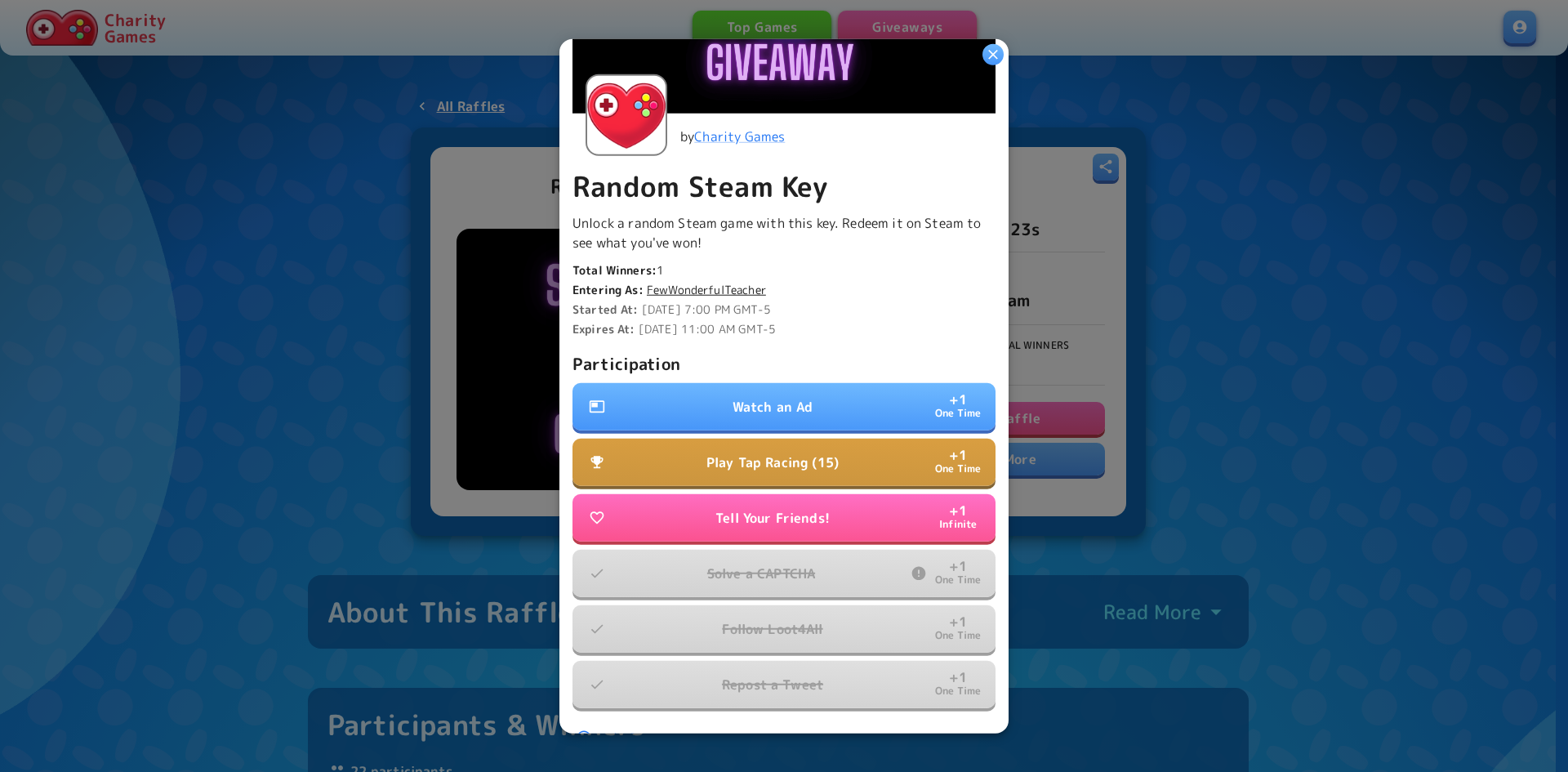
click at [774, 405] on p "Watch an Ad" at bounding box center [772, 407] width 81 height 20
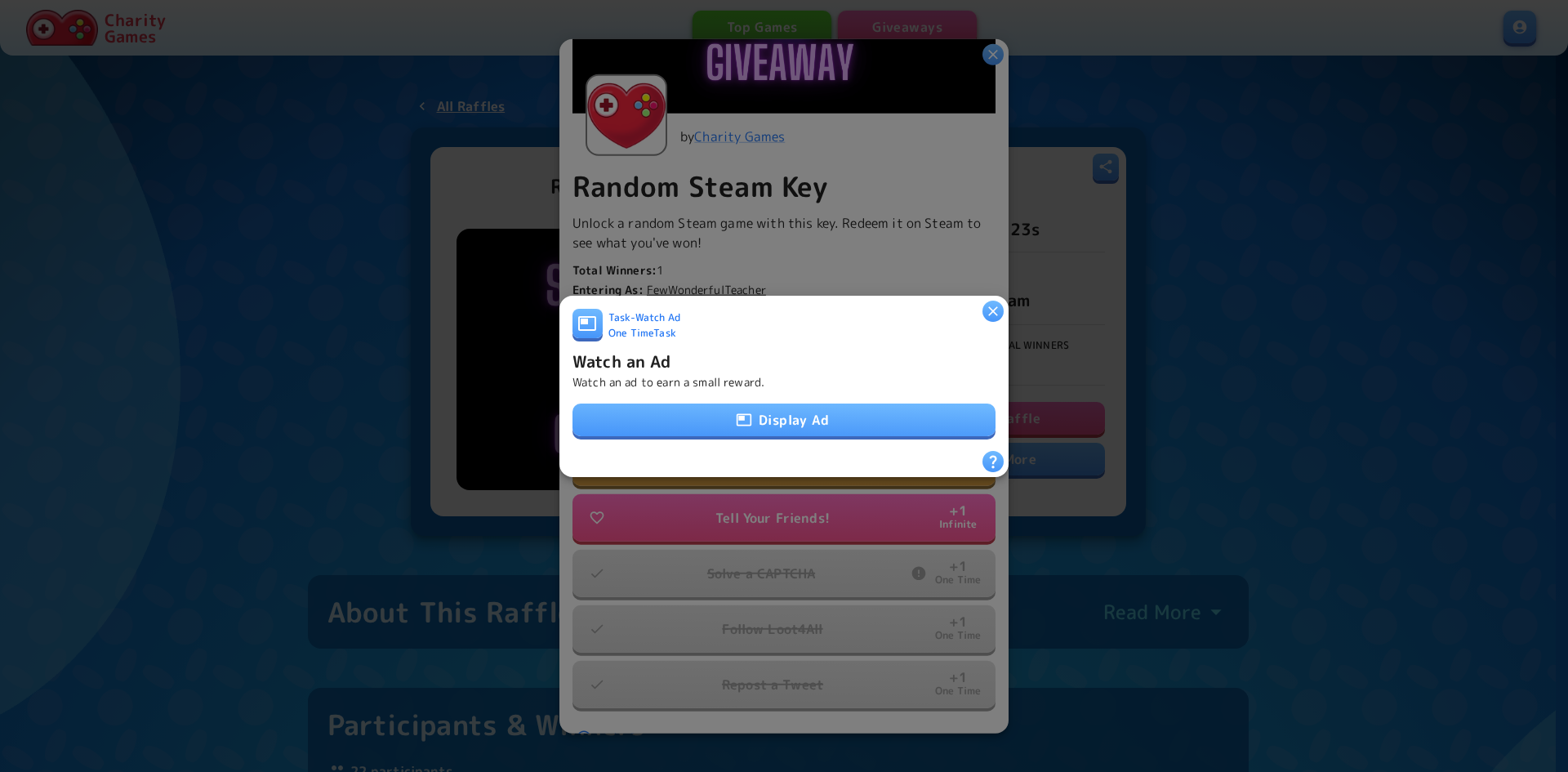
click at [822, 420] on button "Display Ad" at bounding box center [784, 420] width 423 height 33
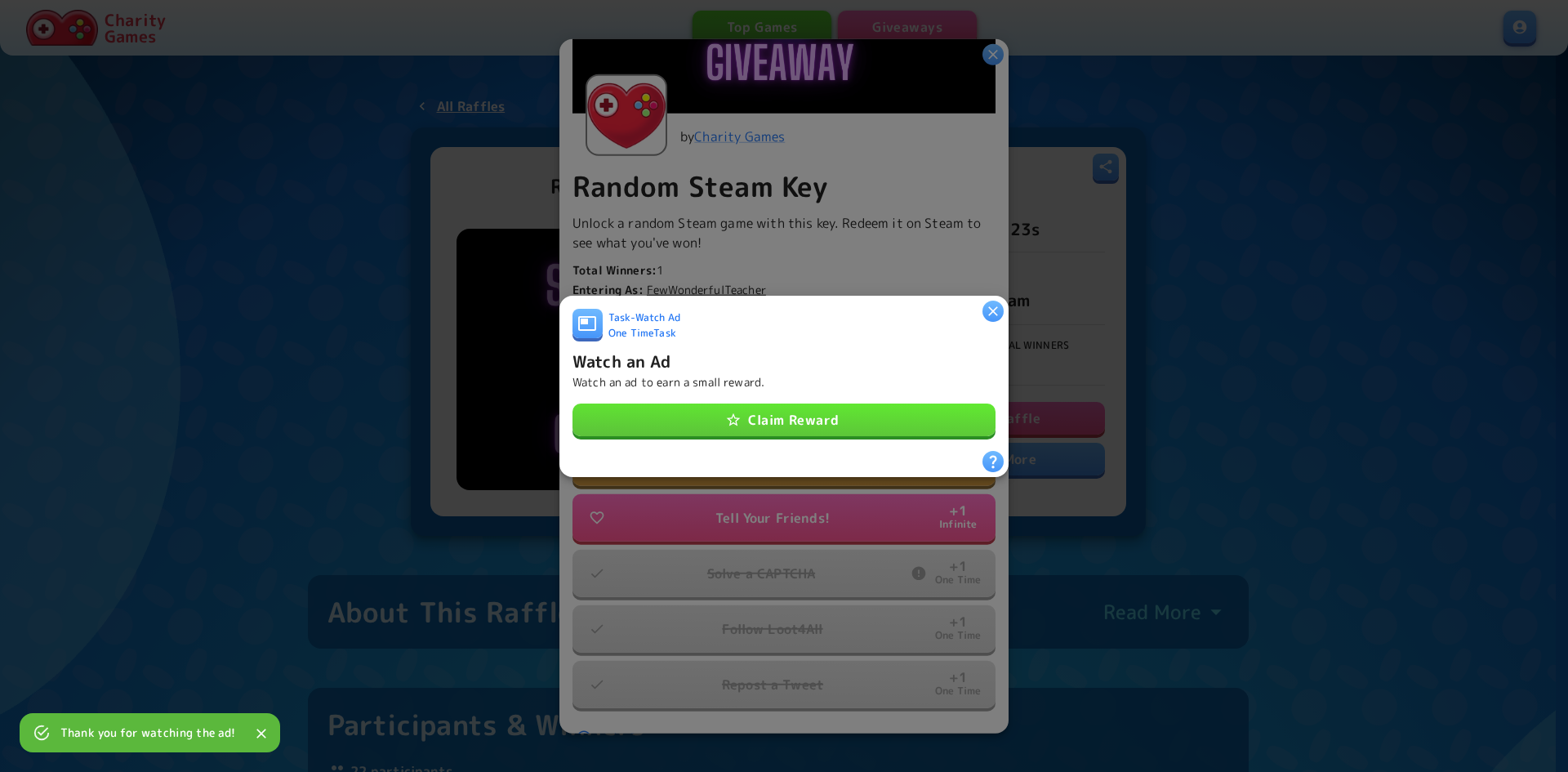
click at [820, 410] on button "Claim Reward" at bounding box center [784, 420] width 423 height 33
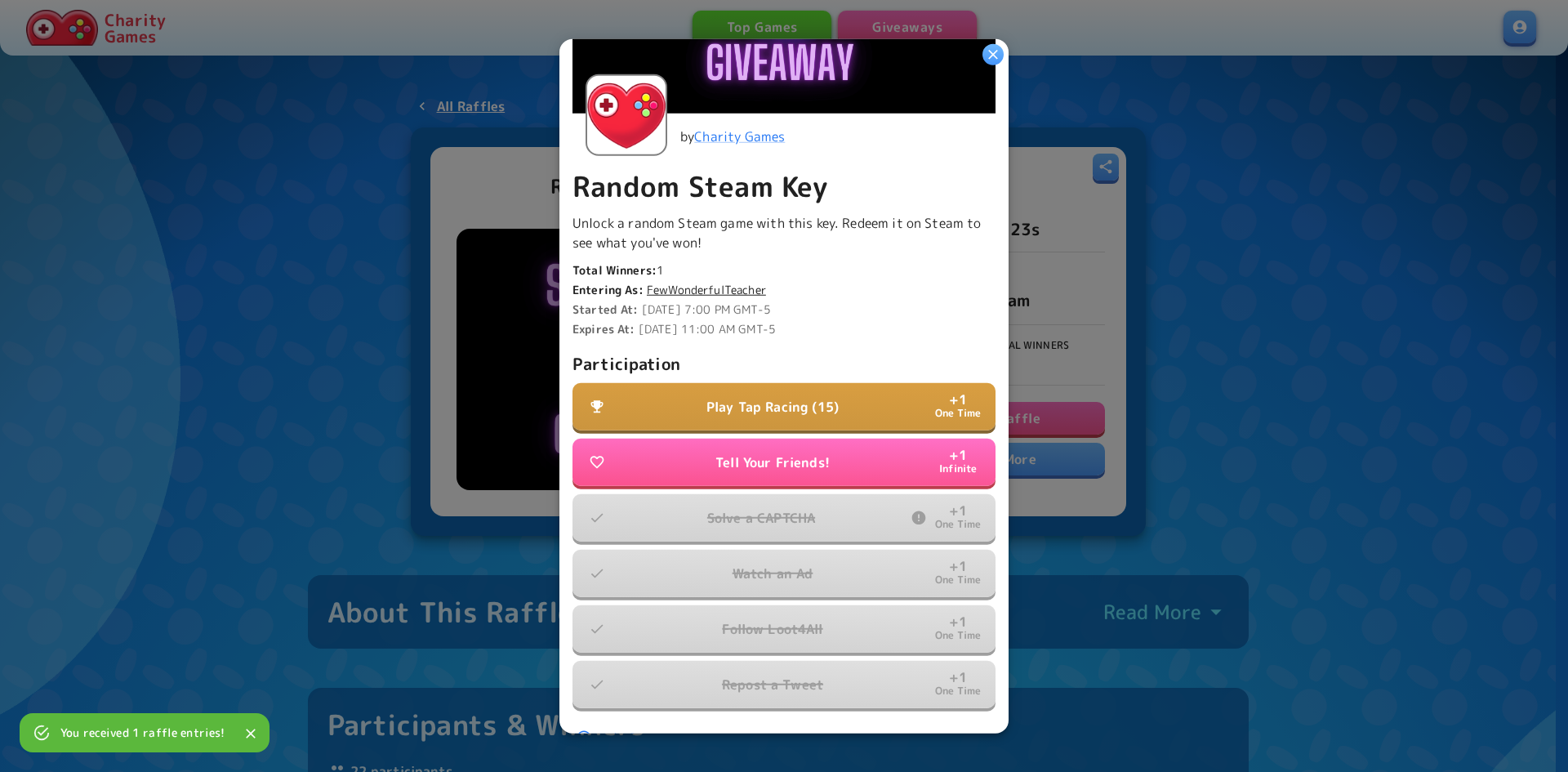
click at [775, 398] on p "Play Tap Racing (15)" at bounding box center [772, 407] width 132 height 20
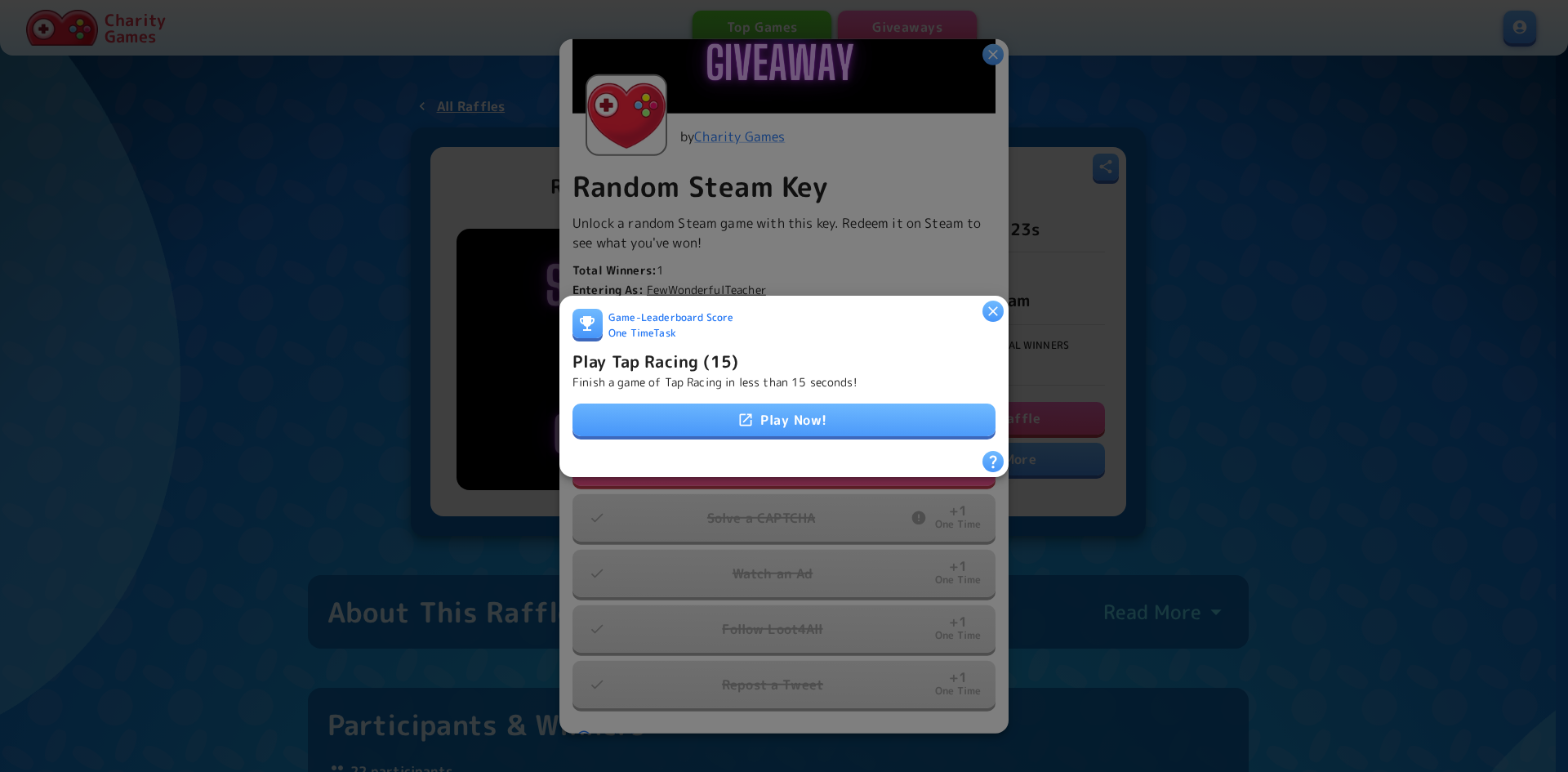
click at [821, 409] on link "Play Now!" at bounding box center [784, 420] width 423 height 33
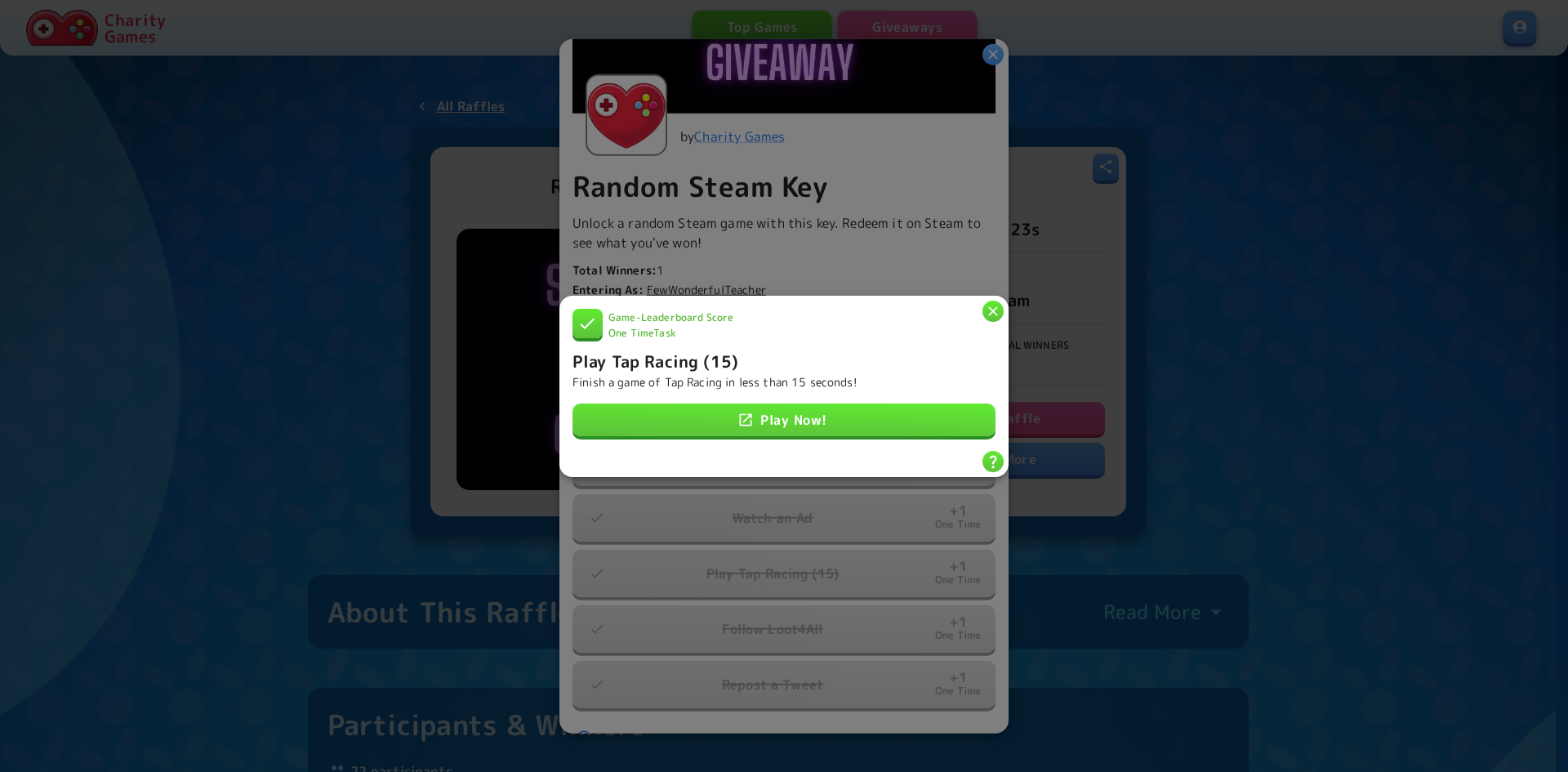
click at [995, 307] on icon "button" at bounding box center [993, 311] width 10 height 10
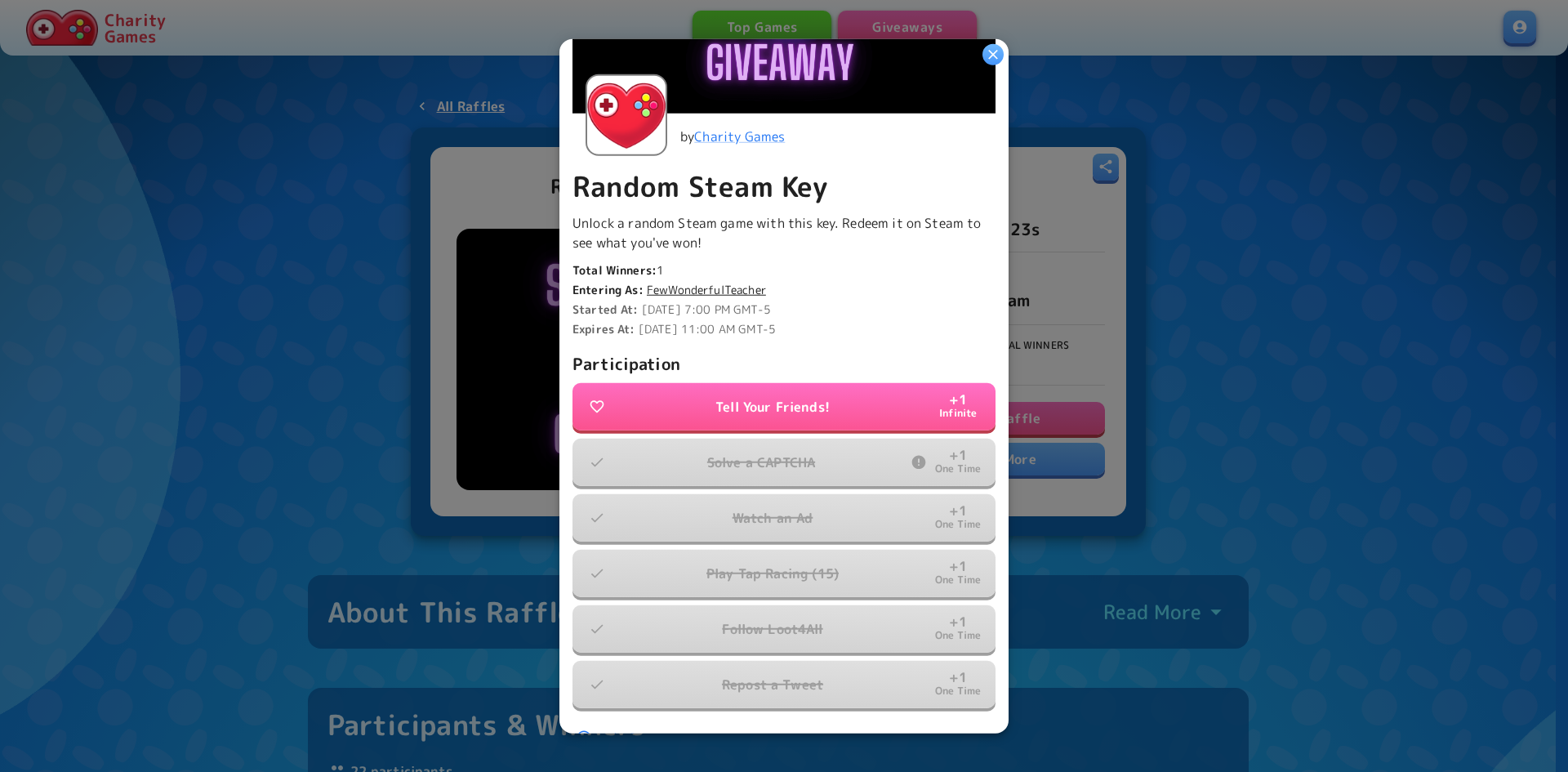
click at [1001, 55] on icon "button" at bounding box center [993, 53] width 16 height 16
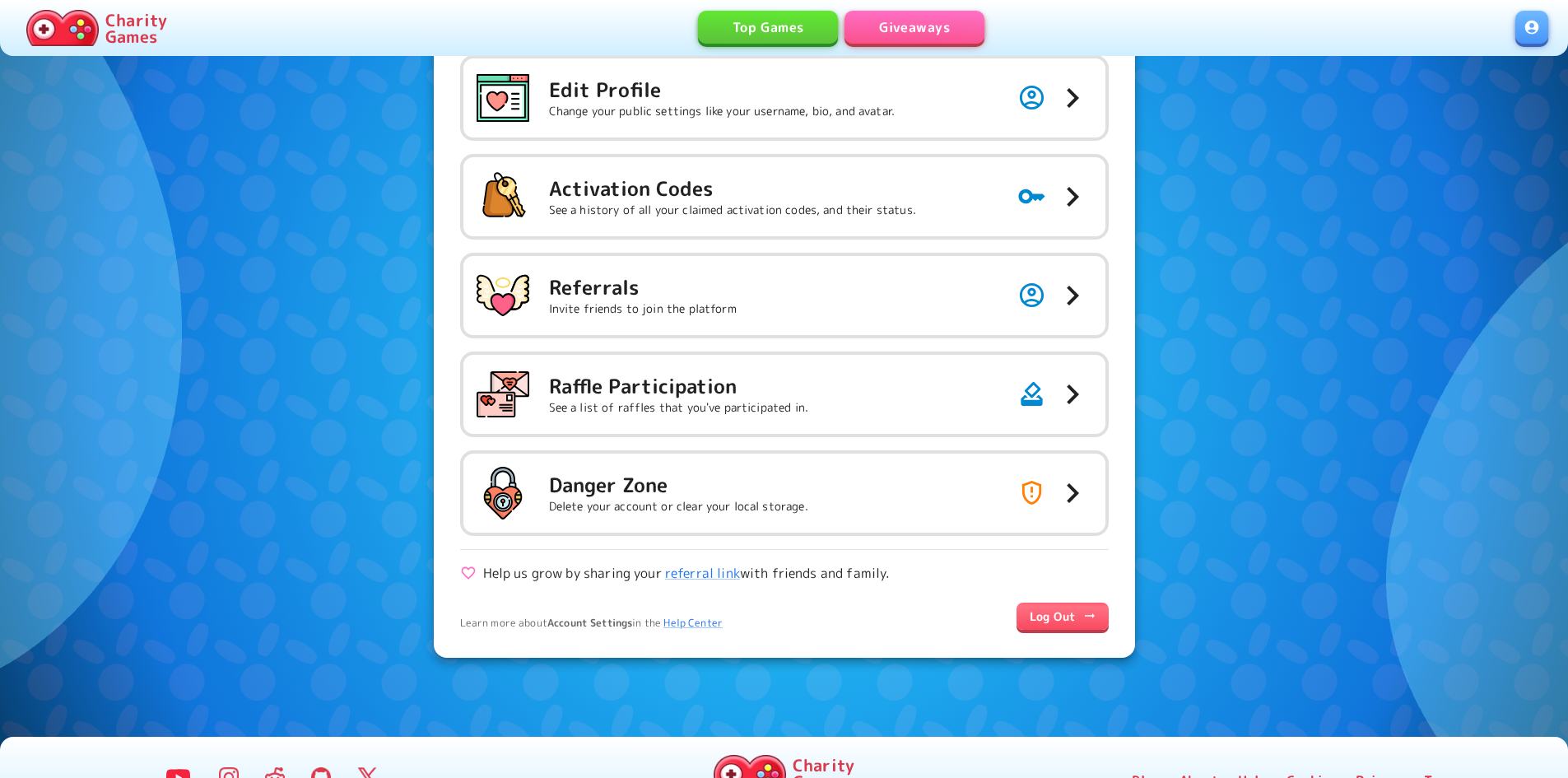
scroll to position [158, 0]
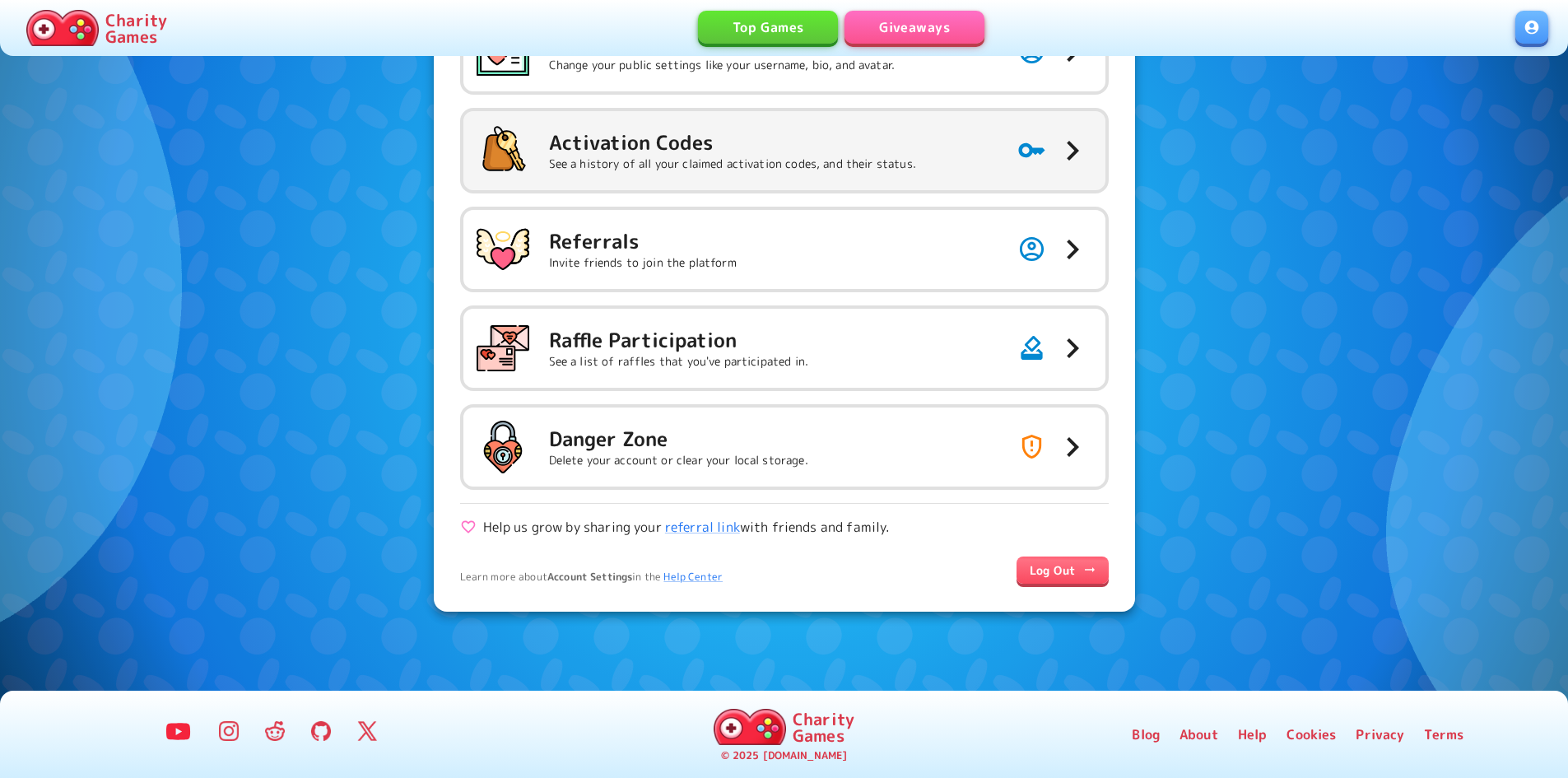
click at [702, 142] on h5 "Activation Codes" at bounding box center [733, 142] width 367 height 26
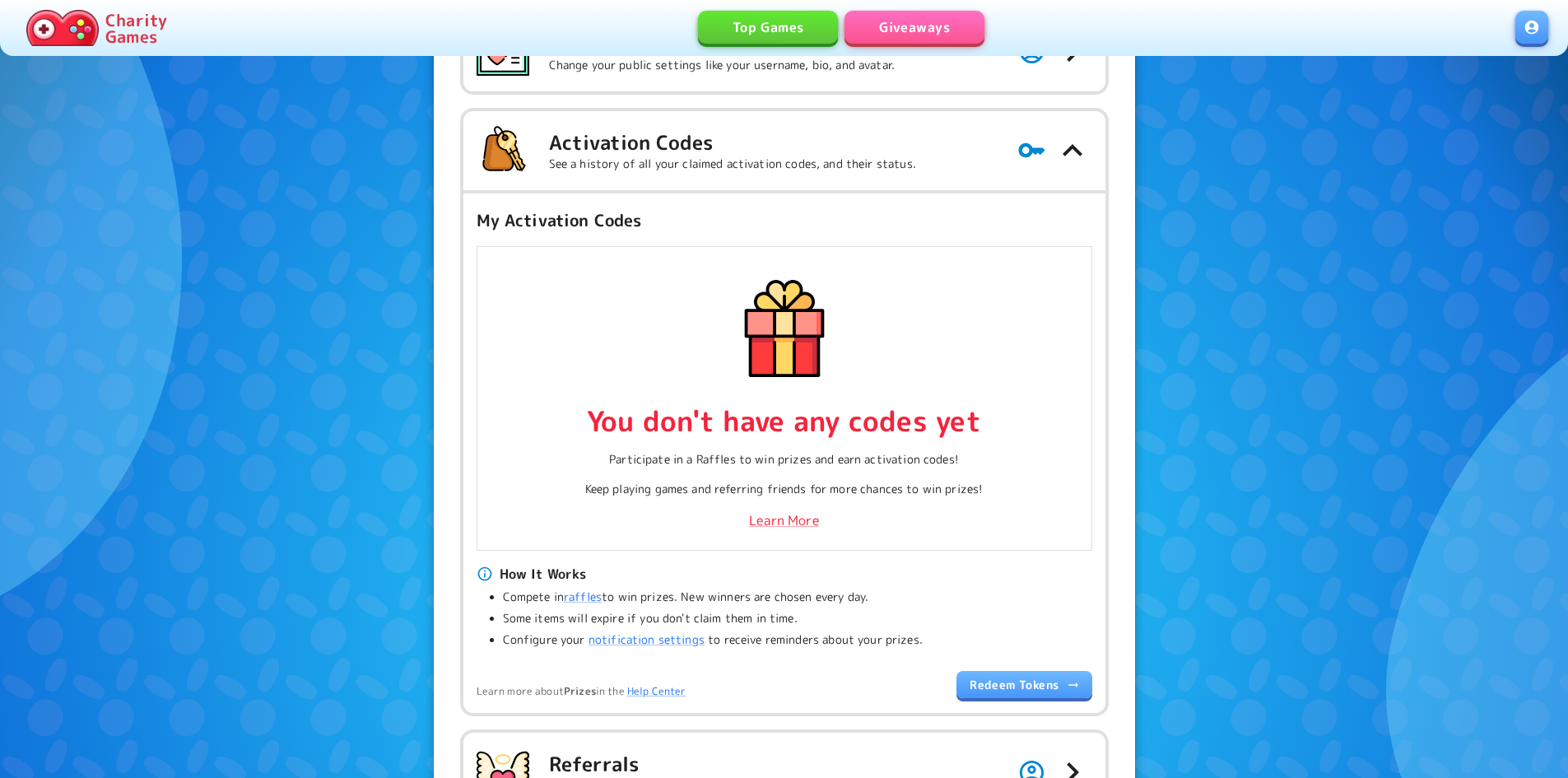
click at [780, 384] on icon at bounding box center [785, 329] width 124 height 124
click at [590, 594] on link "raffles" at bounding box center [582, 596] width 38 height 15
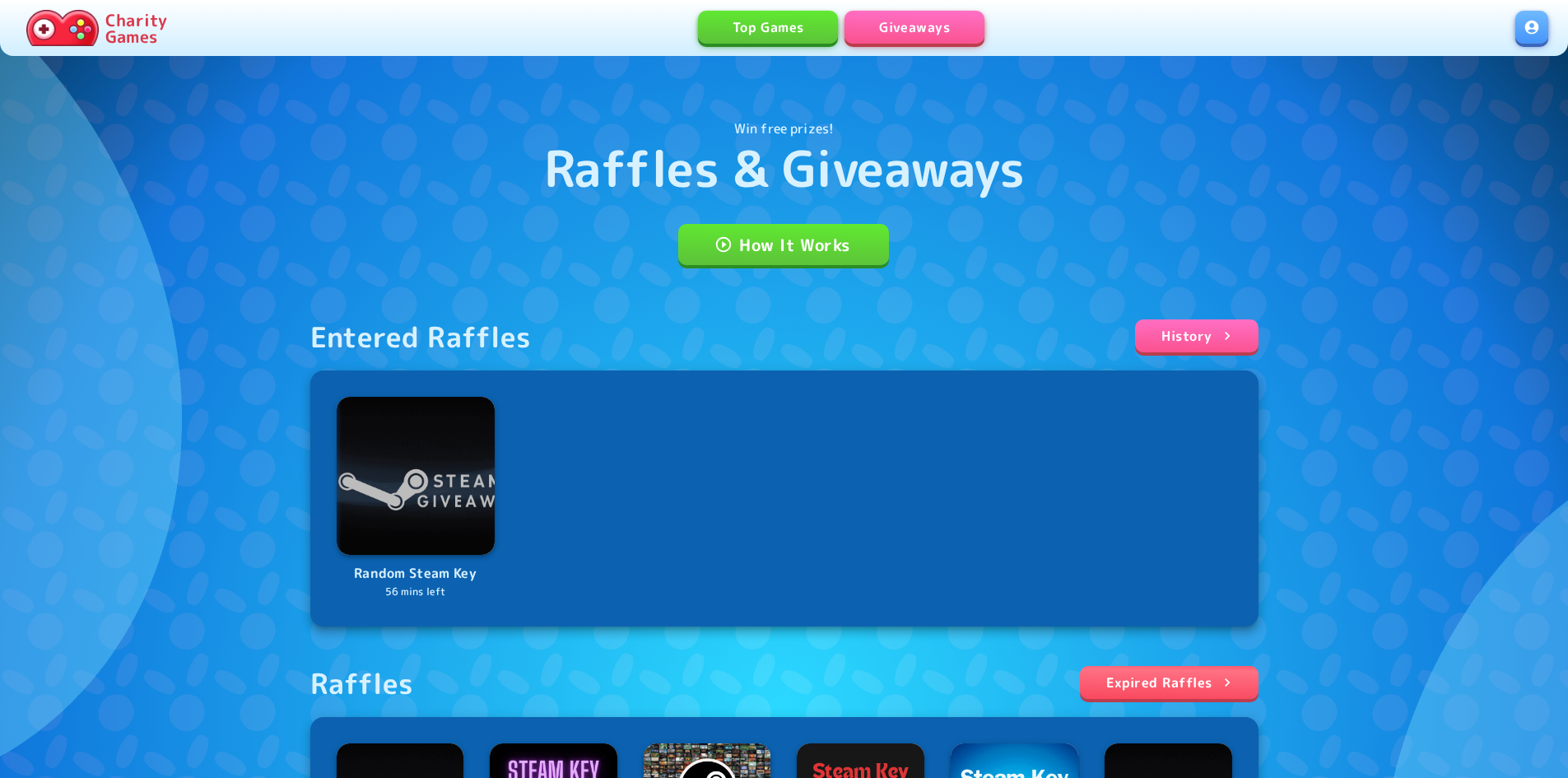
click at [335, 501] on div "Random Steam Key 56 mins left" at bounding box center [416, 498] width 185 height 229
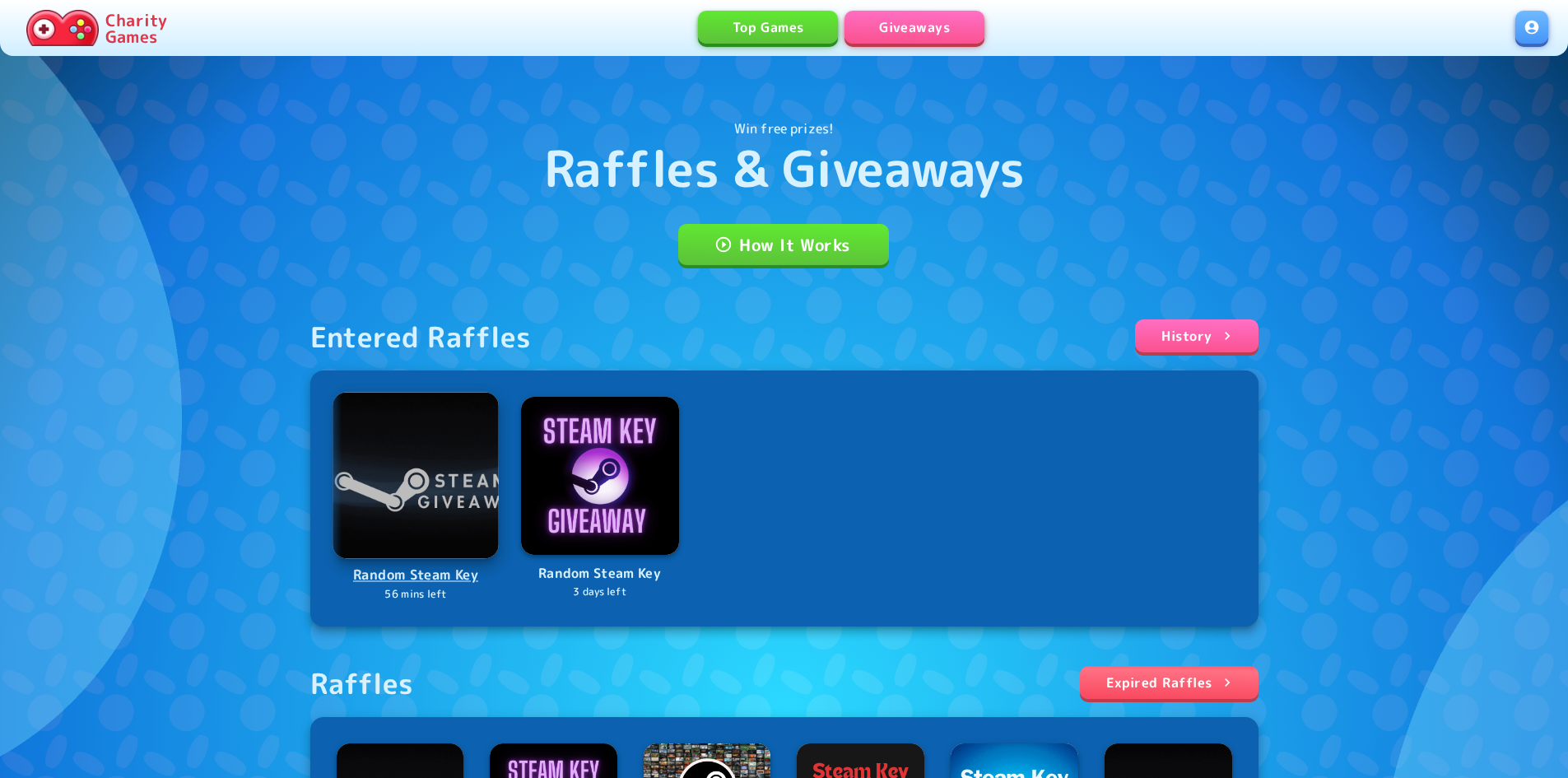
click at [408, 492] on img at bounding box center [416, 475] width 167 height 167
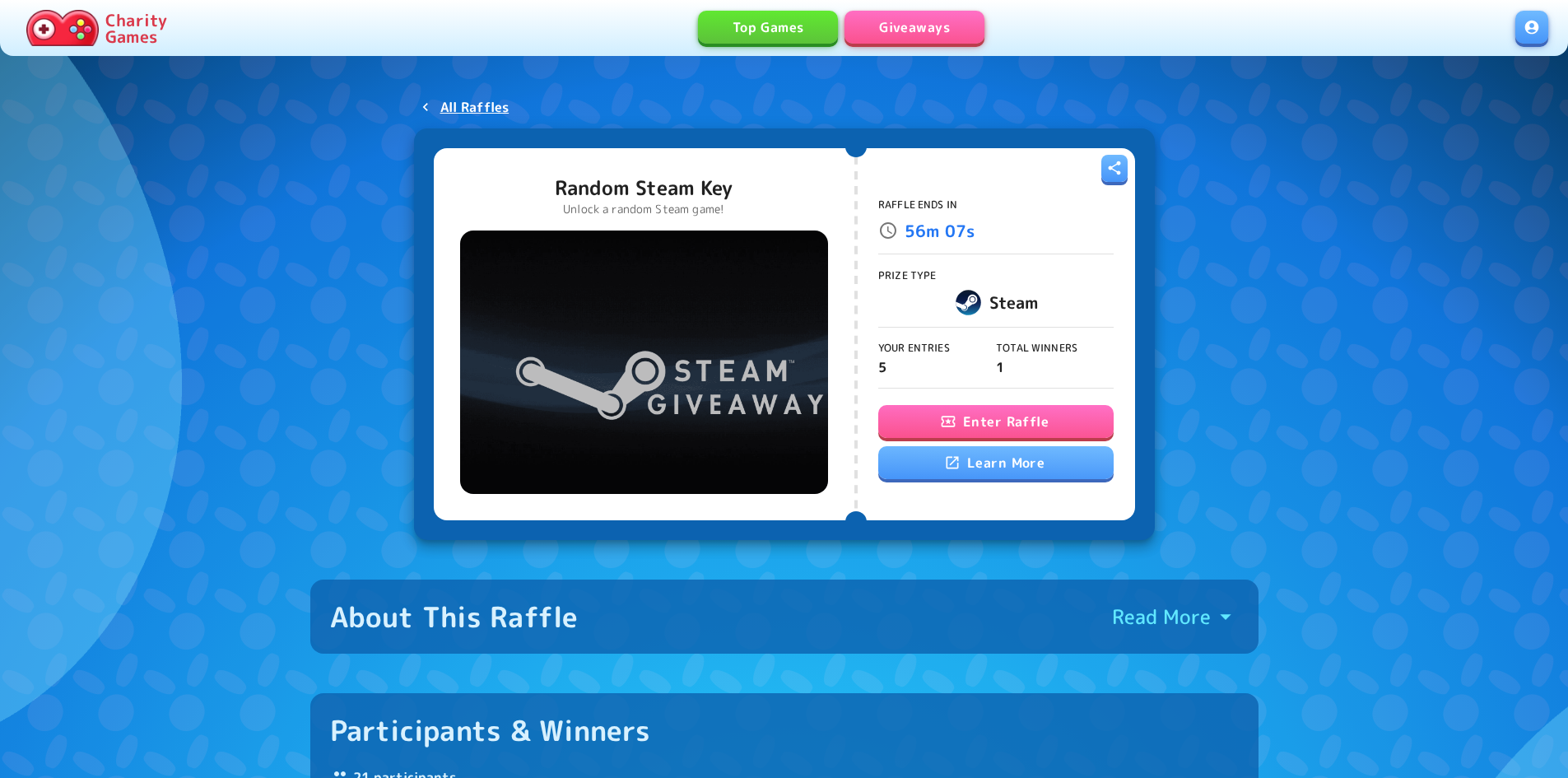
click at [1042, 421] on button "Enter Raffle" at bounding box center [995, 421] width 236 height 33
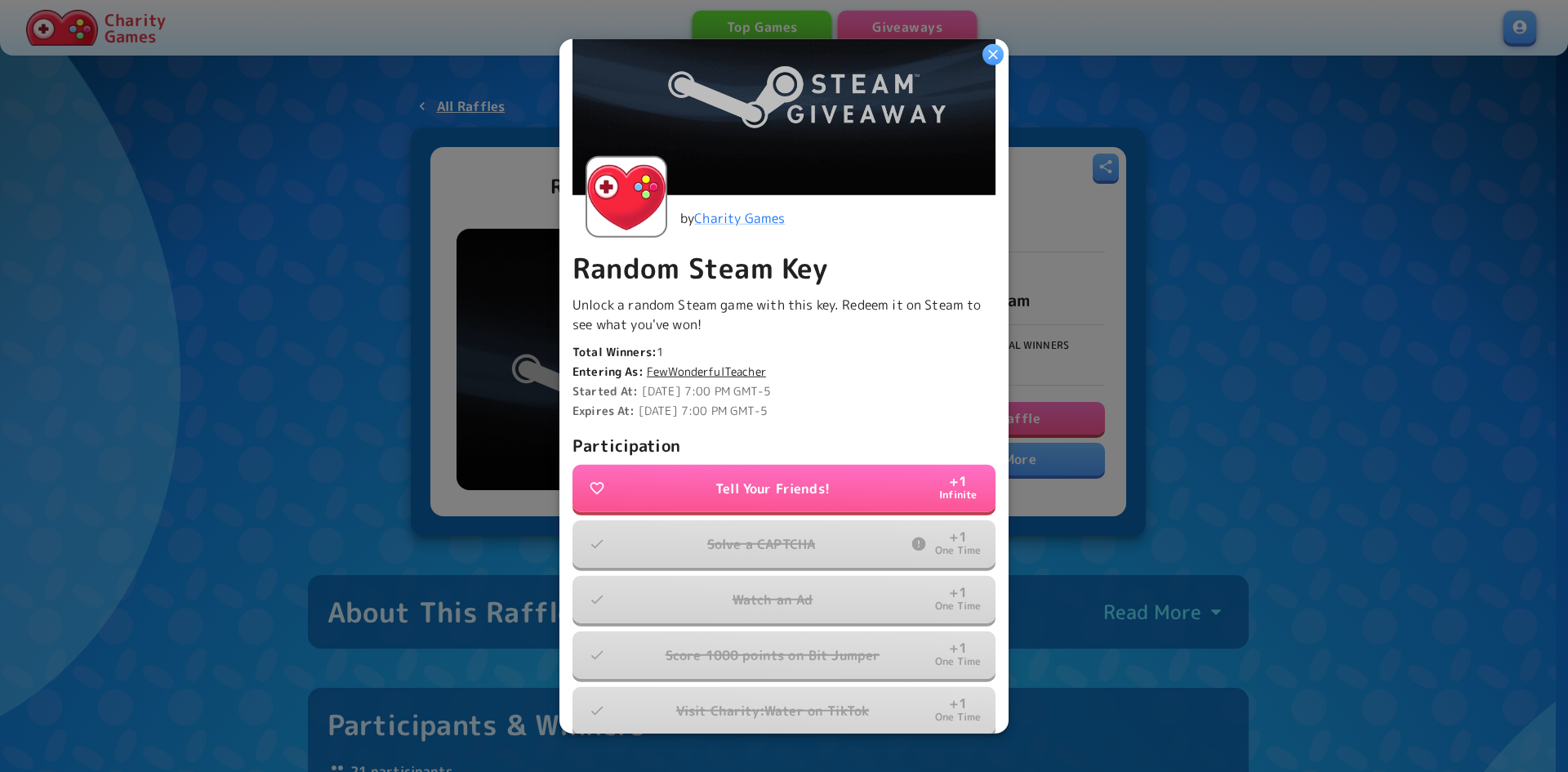
scroll to position [289, 0]
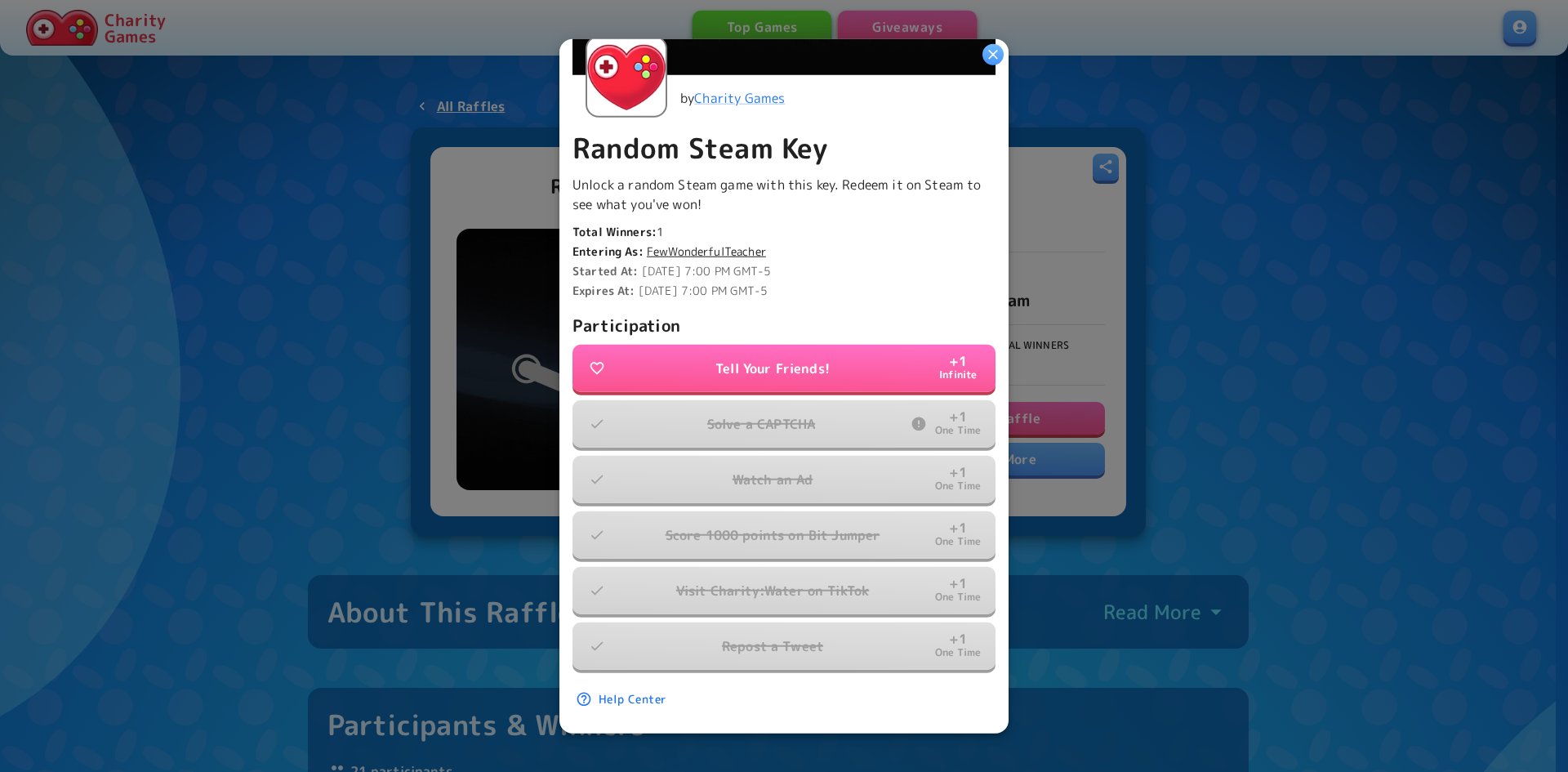
click at [780, 369] on button "Tell Your Friends! + 1 Infinite" at bounding box center [784, 368] width 423 height 47
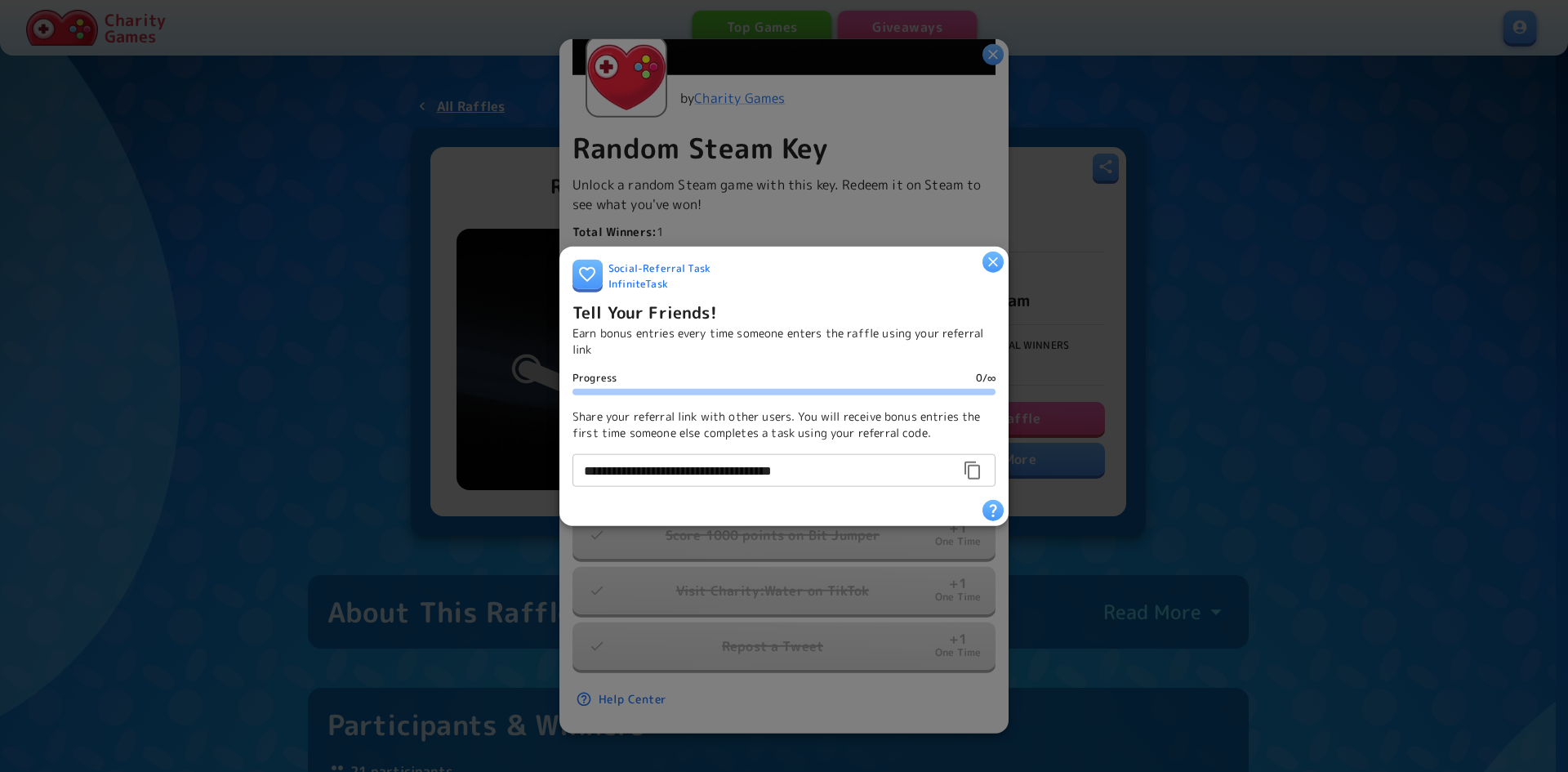
click at [998, 54] on div at bounding box center [784, 386] width 1568 height 772
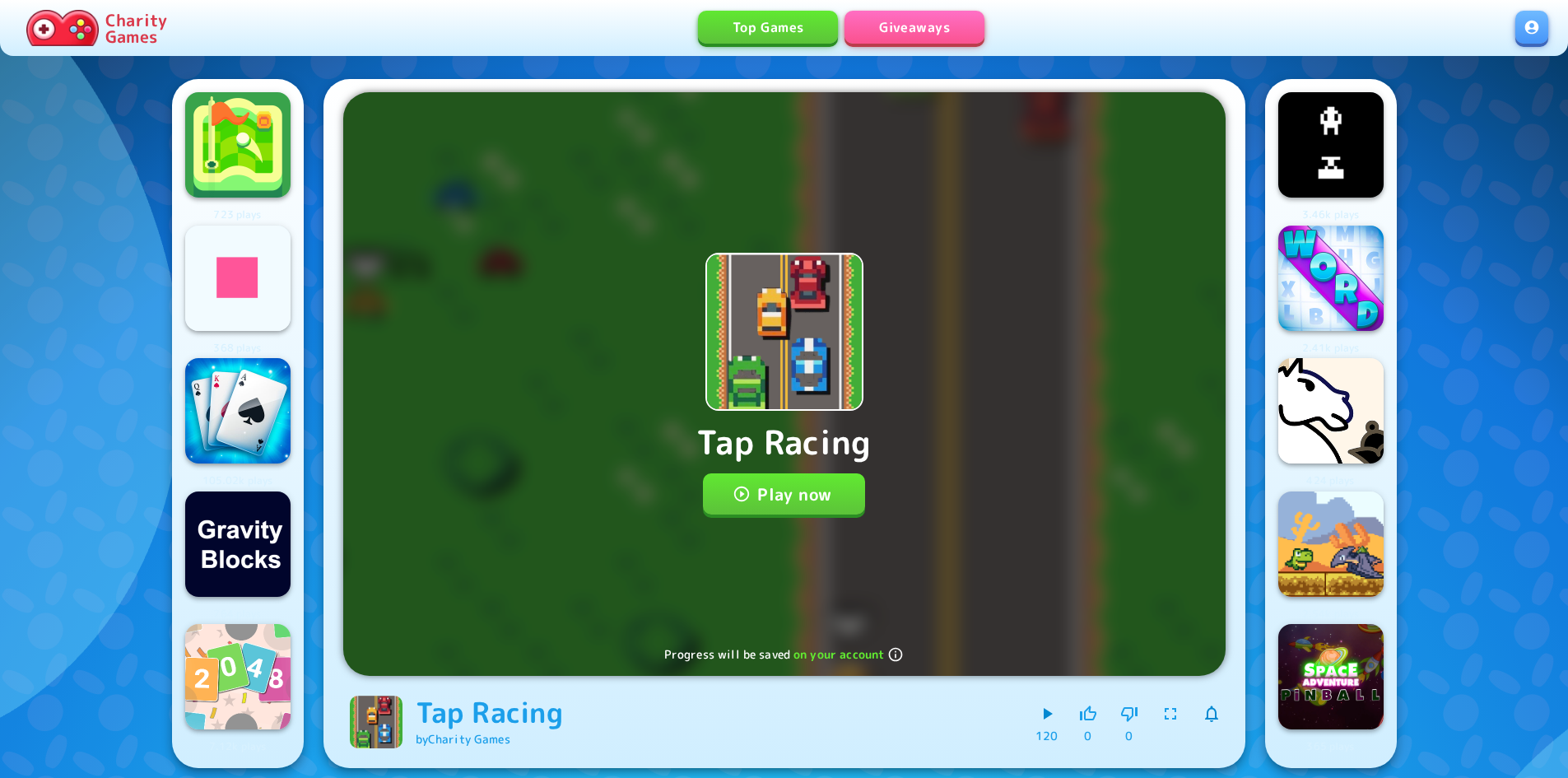
click at [777, 513] on button "Play now" at bounding box center [784, 494] width 162 height 41
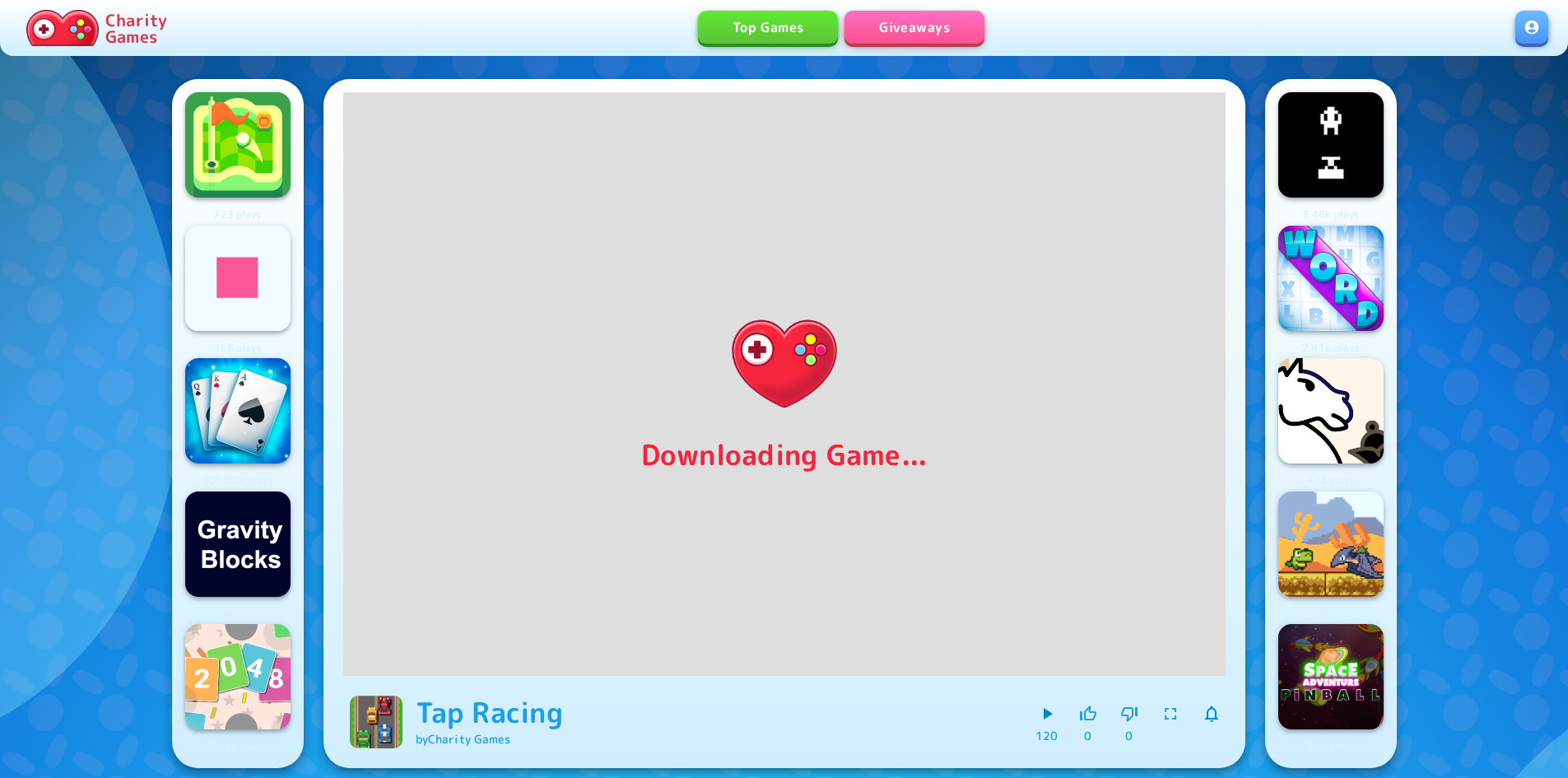
drag, startPoint x: 1476, startPoint y: 488, endPoint x: 1452, endPoint y: 483, distance: 24.5
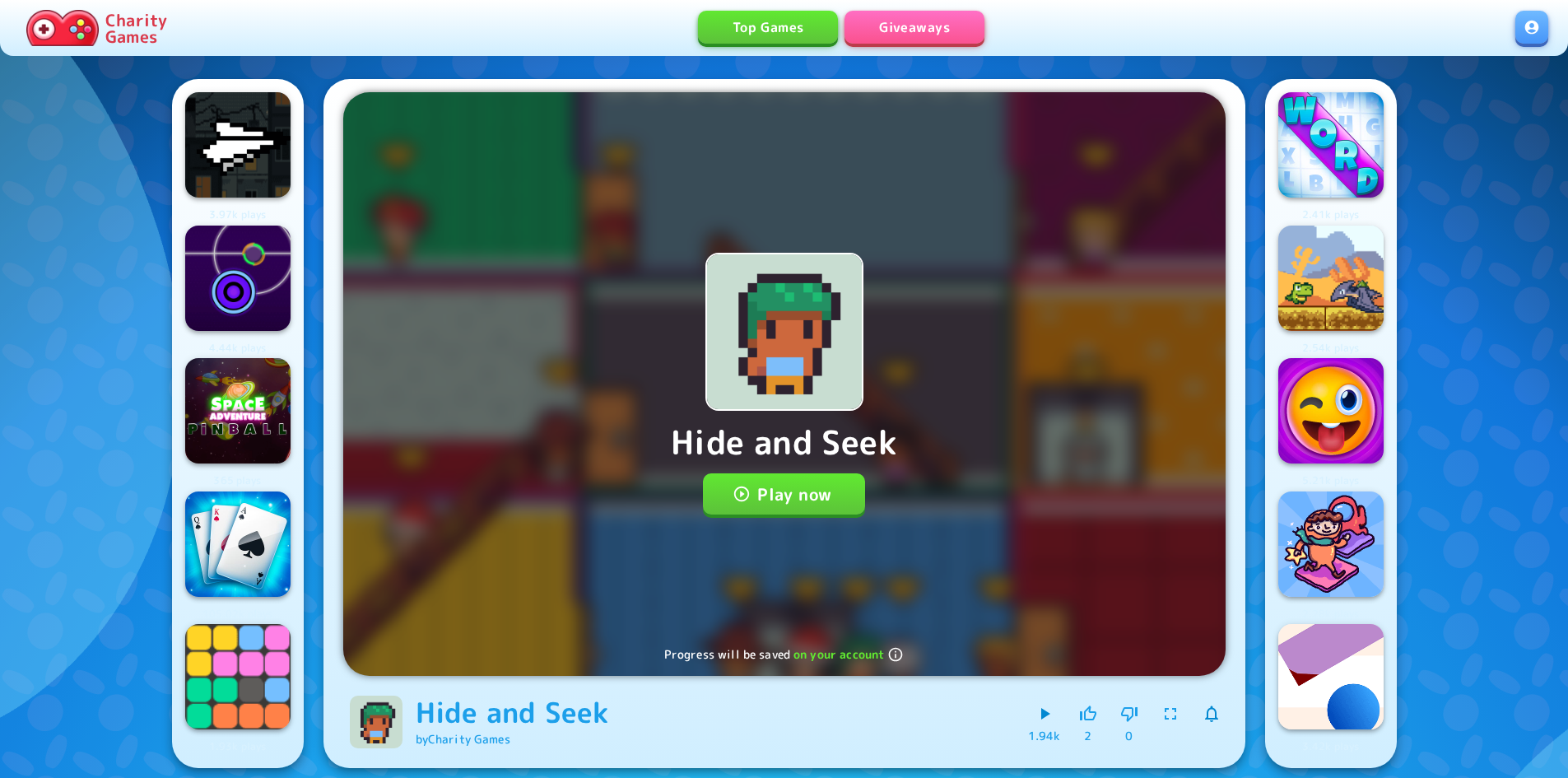
click at [792, 503] on button "Play now" at bounding box center [784, 494] width 162 height 41
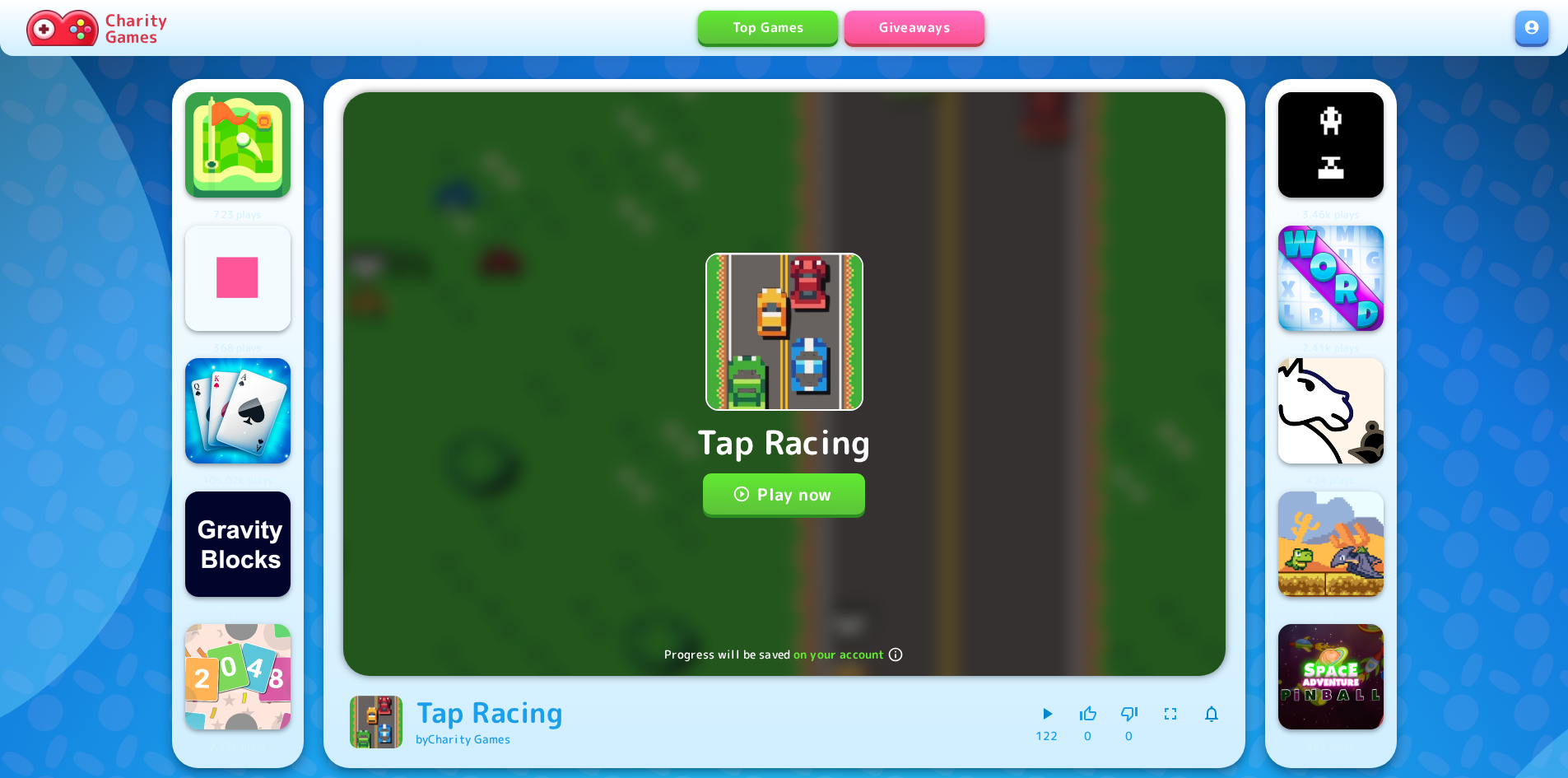
drag, startPoint x: 801, startPoint y: 483, endPoint x: 1065, endPoint y: 776, distance: 394.4
click at [801, 484] on button "Play now" at bounding box center [784, 494] width 162 height 41
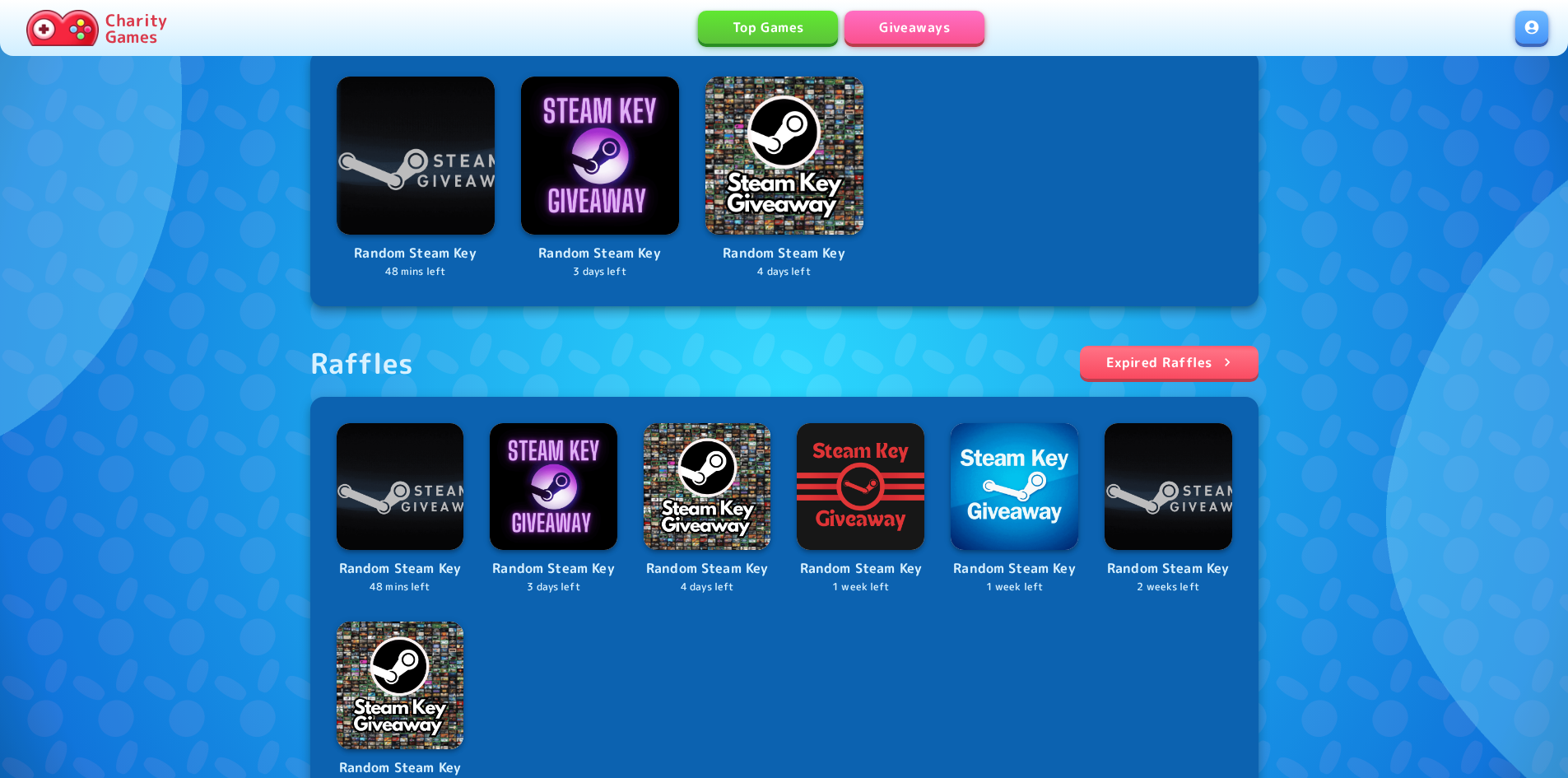
scroll to position [330, 0]
